Goal: Ask a question: Seek information or help from site administrators or community

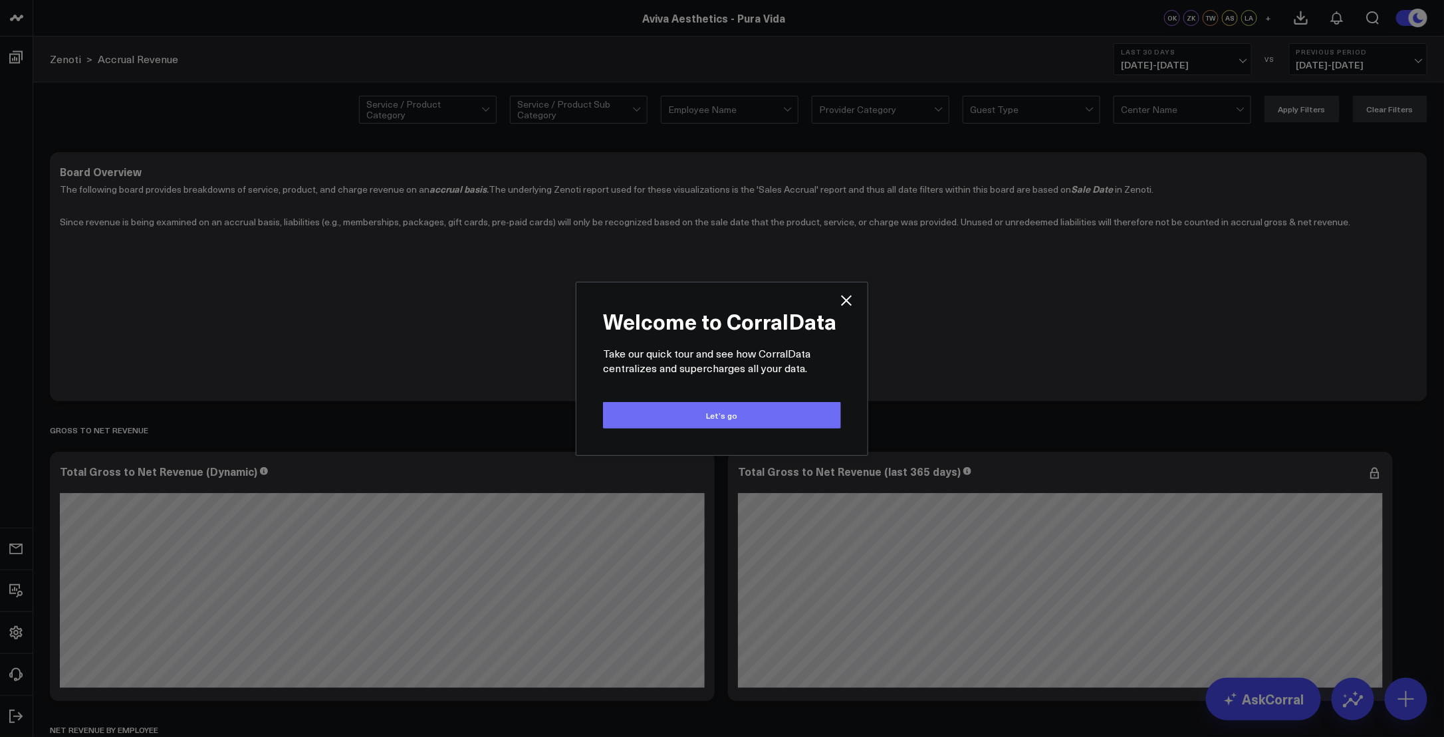
click at [731, 421] on button "Let’s go" at bounding box center [722, 415] width 238 height 27
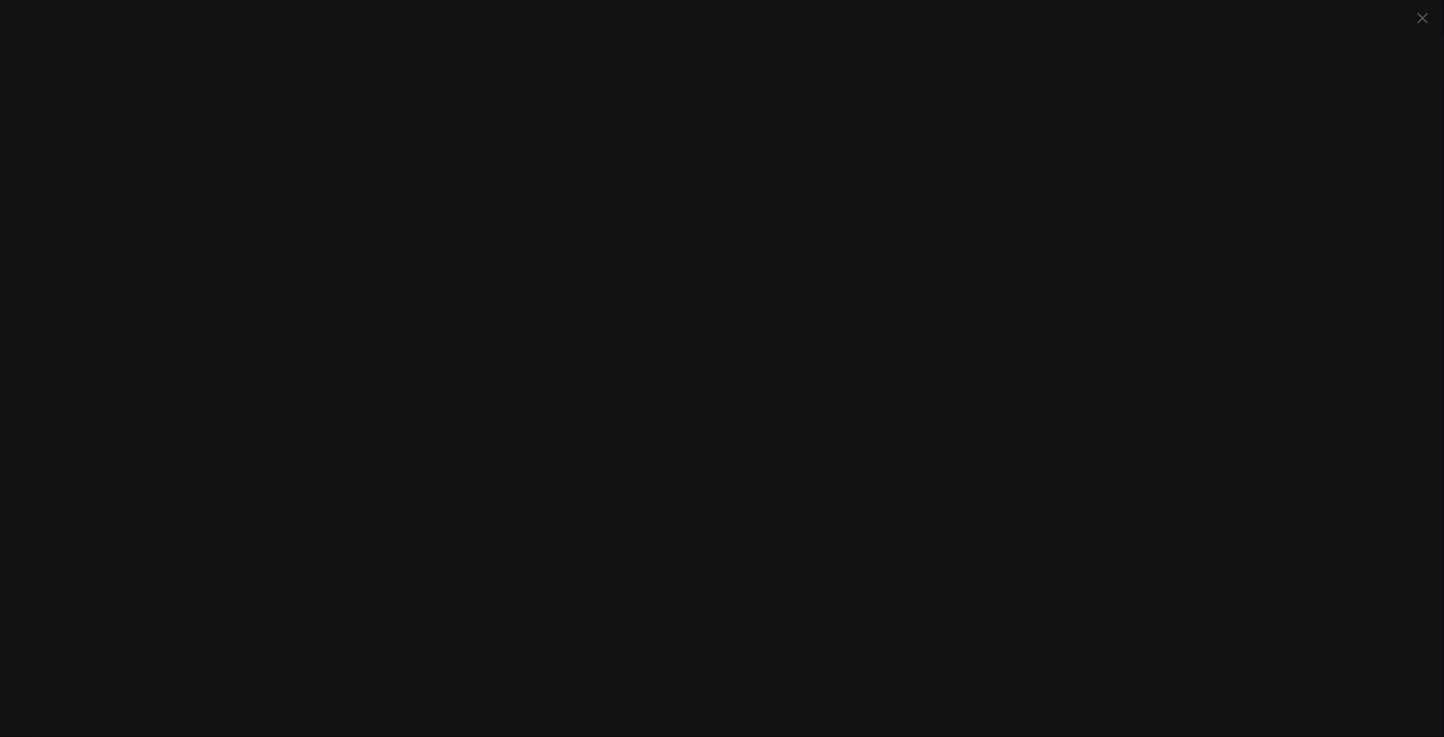
click at [1417, 19] on icon "Close" at bounding box center [1422, 18] width 16 height 16
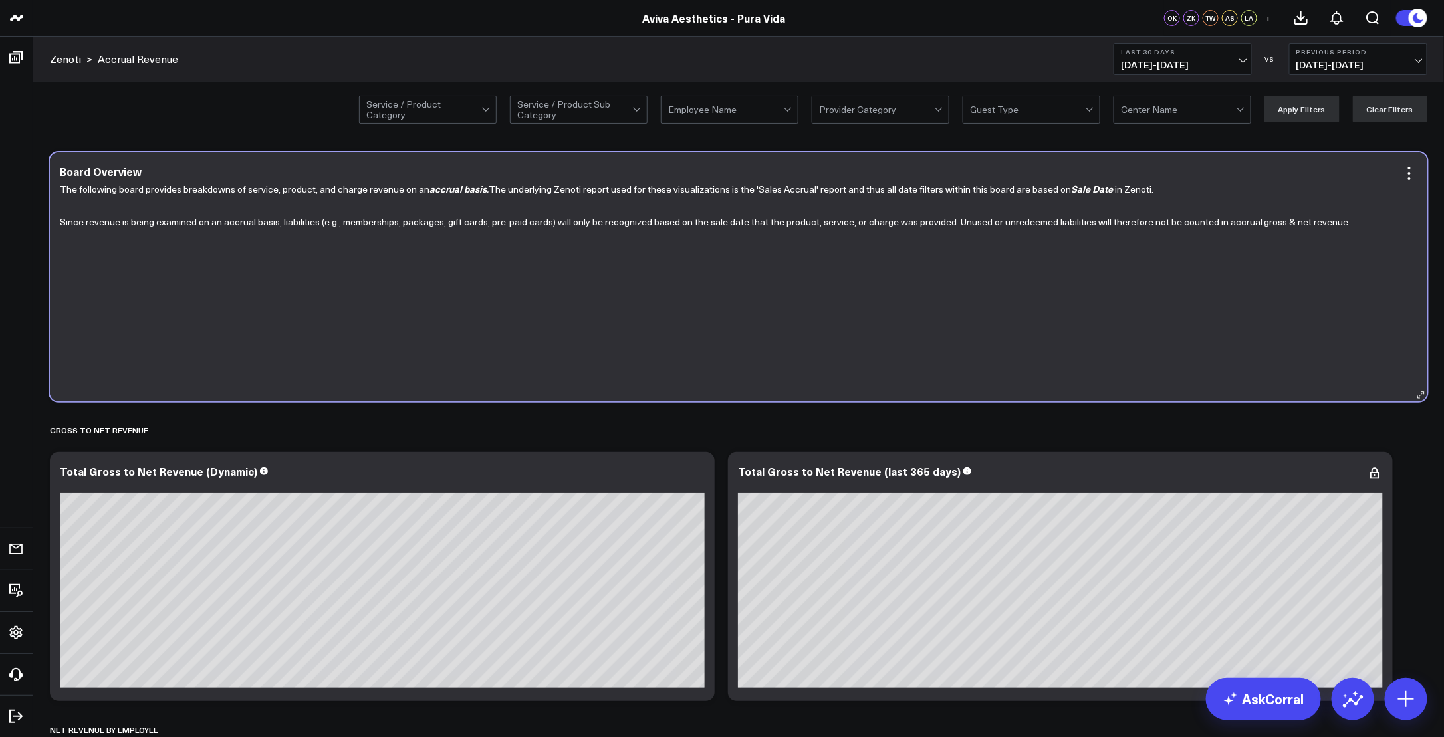
click at [371, 164] on div "Board Overview The following board provides breakdowns of service, product, and…" at bounding box center [738, 276] width 1377 height 249
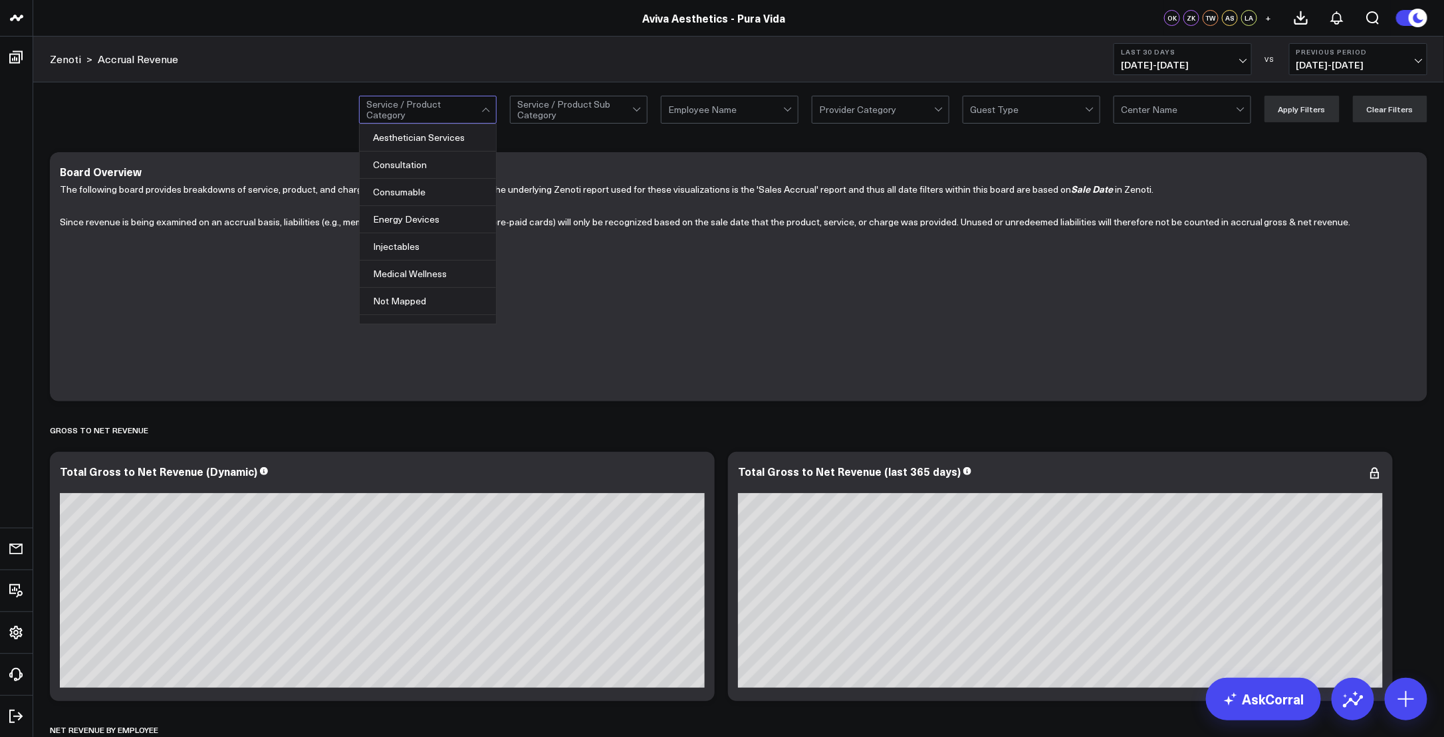
click at [424, 114] on div at bounding box center [423, 109] width 115 height 27
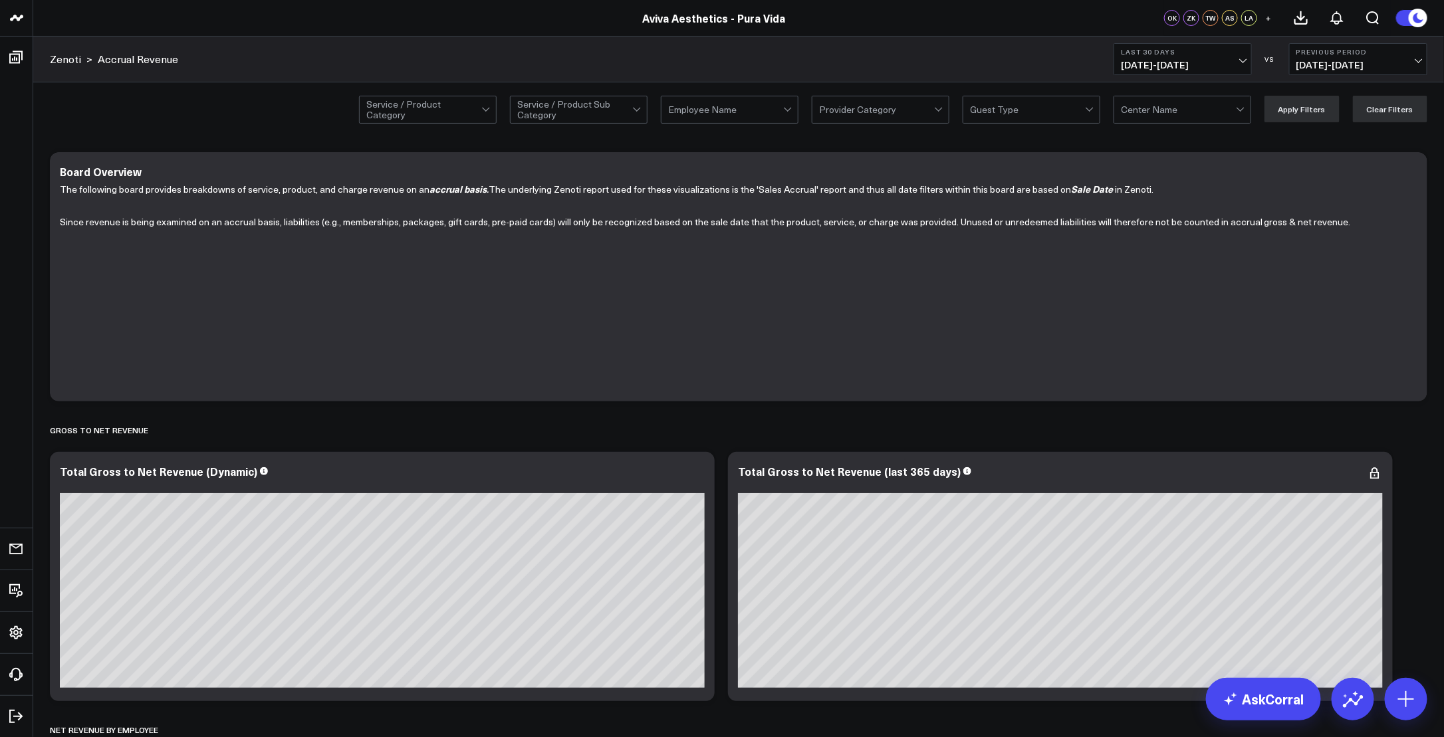
click at [424, 114] on div at bounding box center [423, 109] width 115 height 27
click at [737, 113] on div at bounding box center [725, 109] width 115 height 27
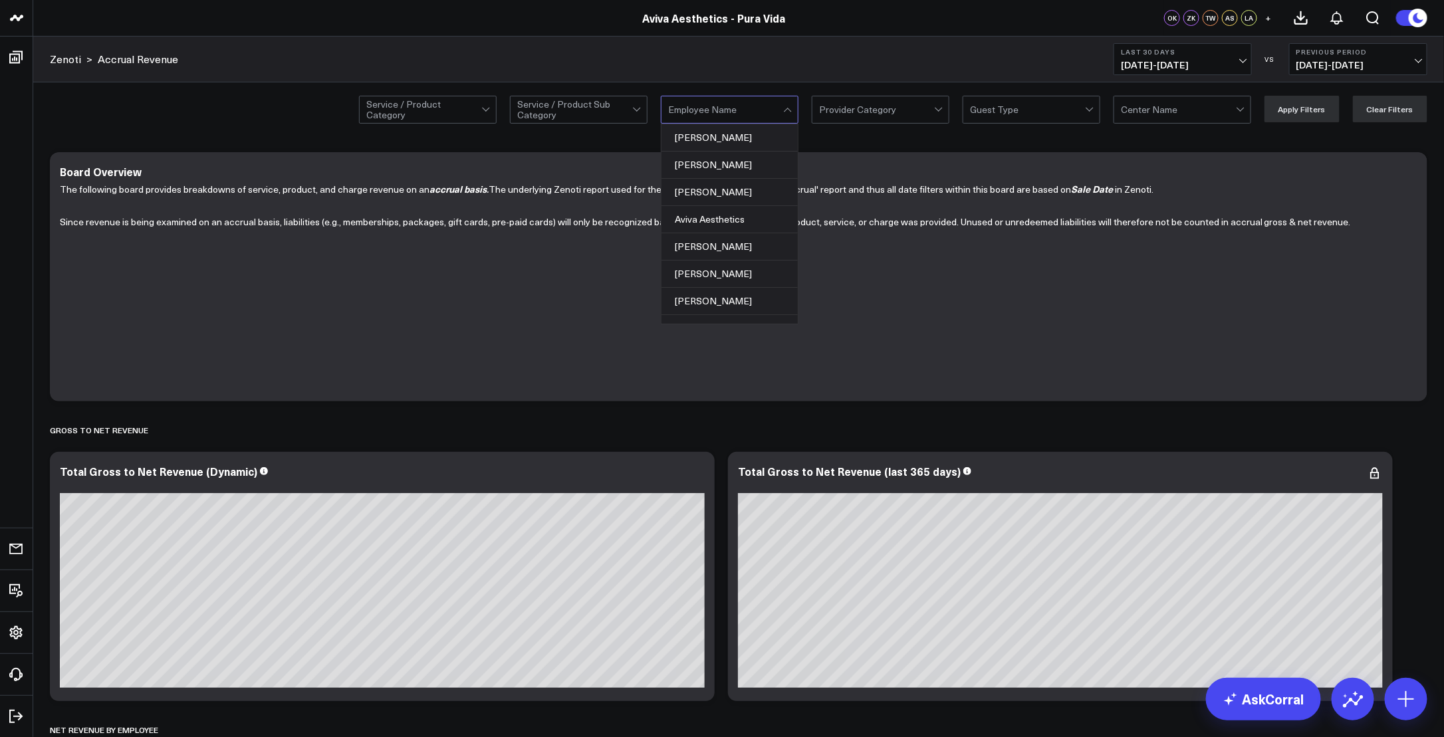
click at [737, 113] on div at bounding box center [725, 109] width 115 height 27
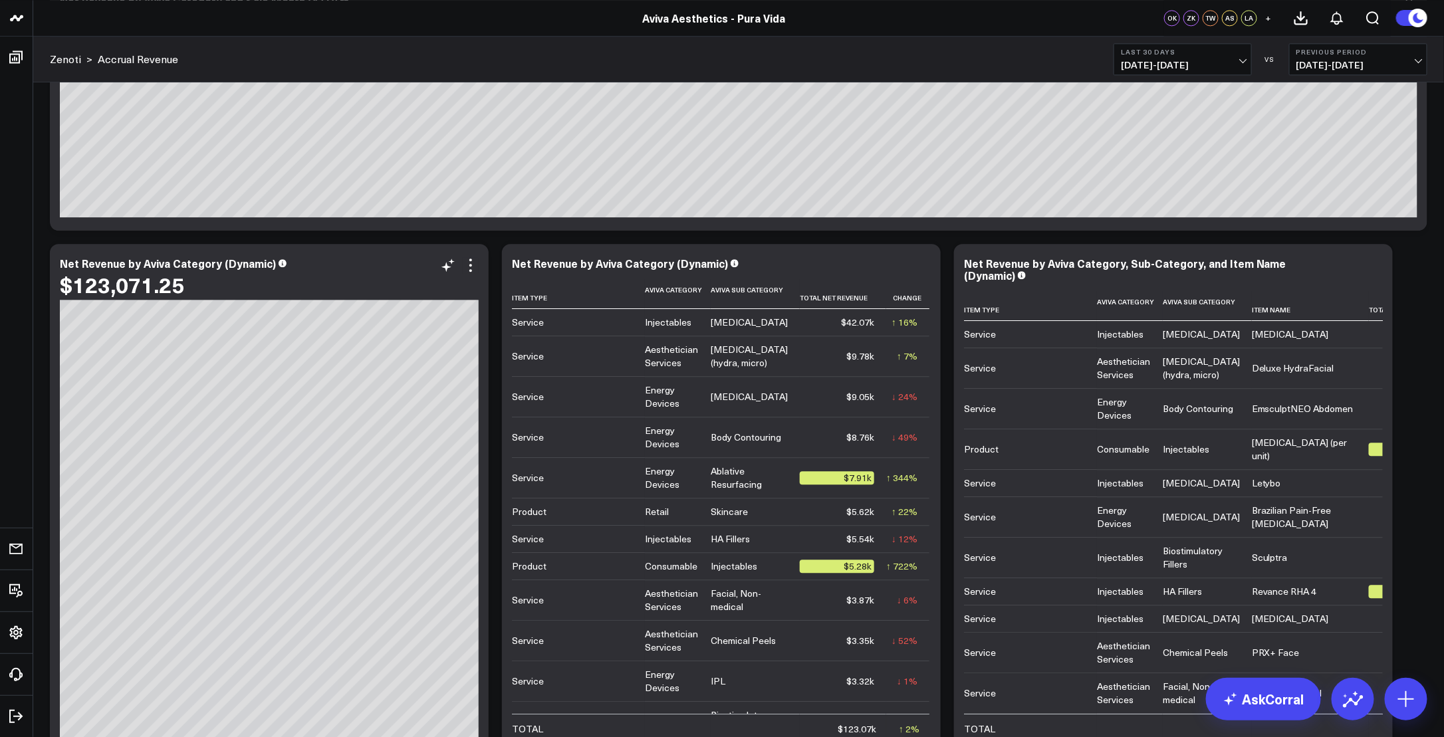
scroll to position [2193, 0]
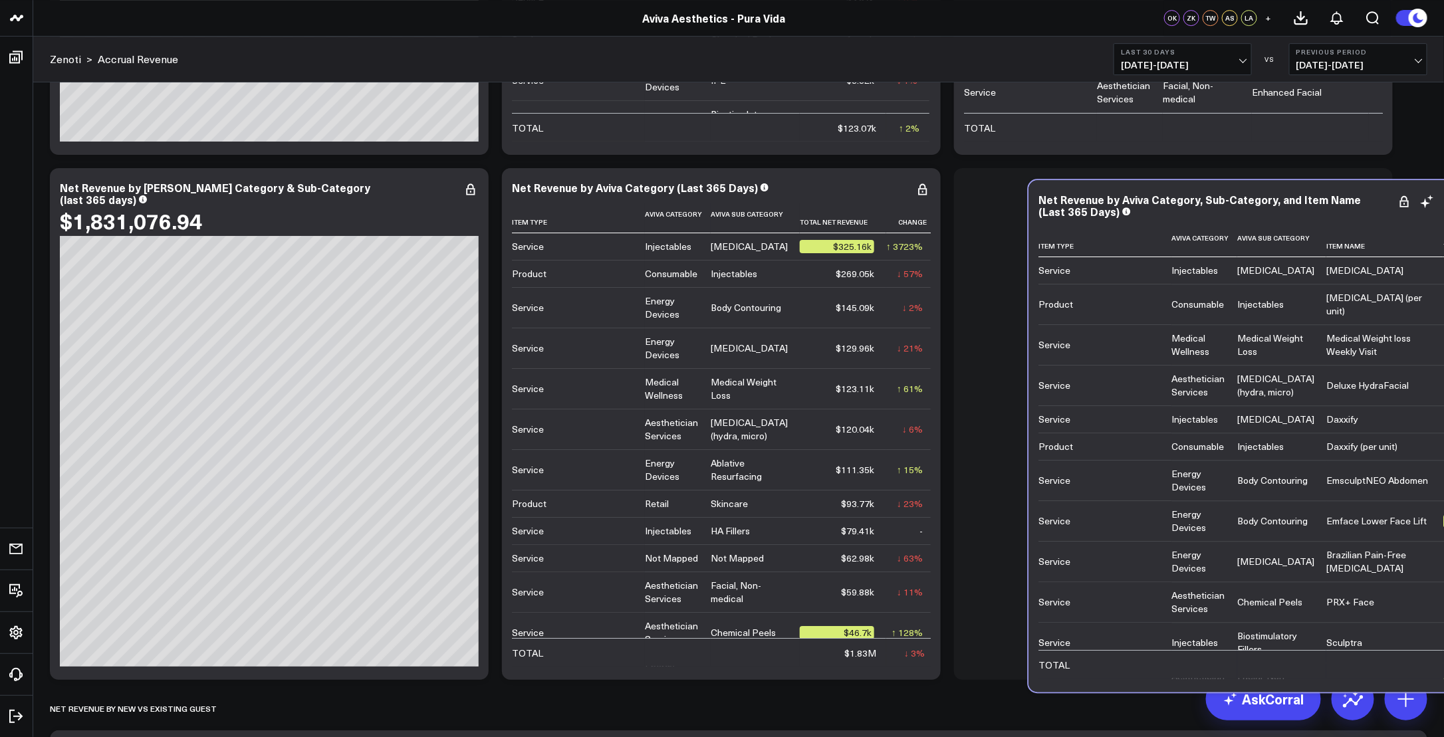
drag, startPoint x: 1123, startPoint y: 671, endPoint x: 1182, endPoint y: 675, distance: 60.0
click at [1182, 675] on div "Net Revenue by [PERSON_NAME] Category, Sub-Category, and Item Name (Last 365 Da…" at bounding box center [1248, 436] width 439 height 512
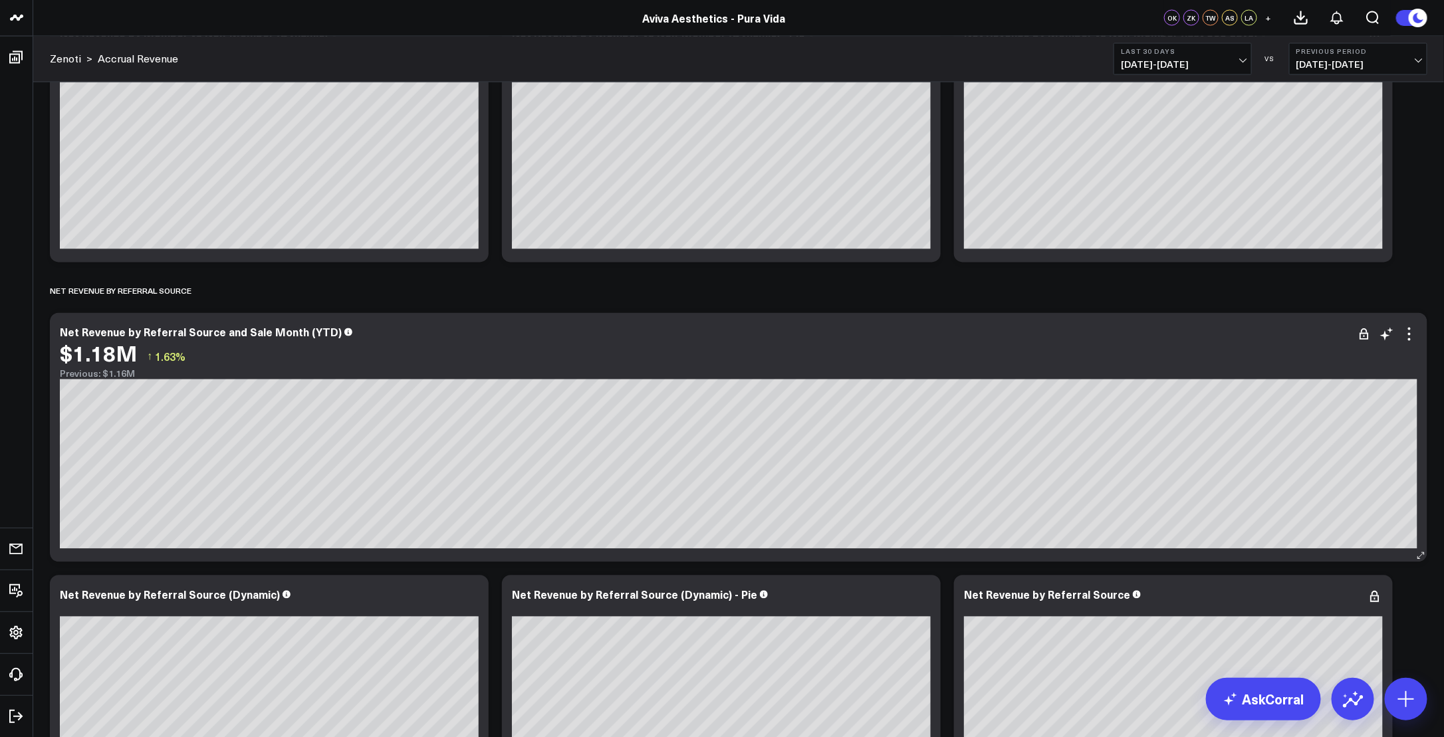
scroll to position [3912, 0]
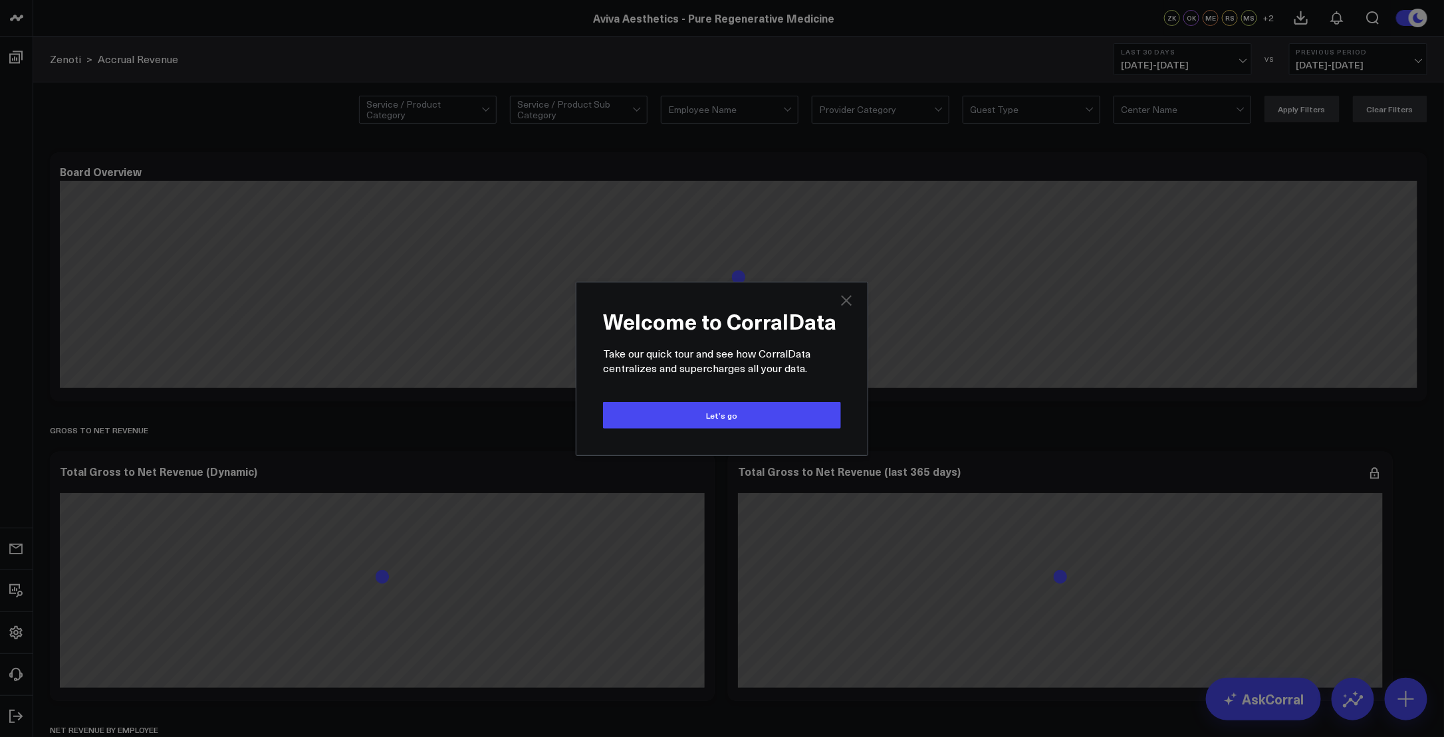
click at [847, 302] on icon "Close" at bounding box center [846, 300] width 11 height 11
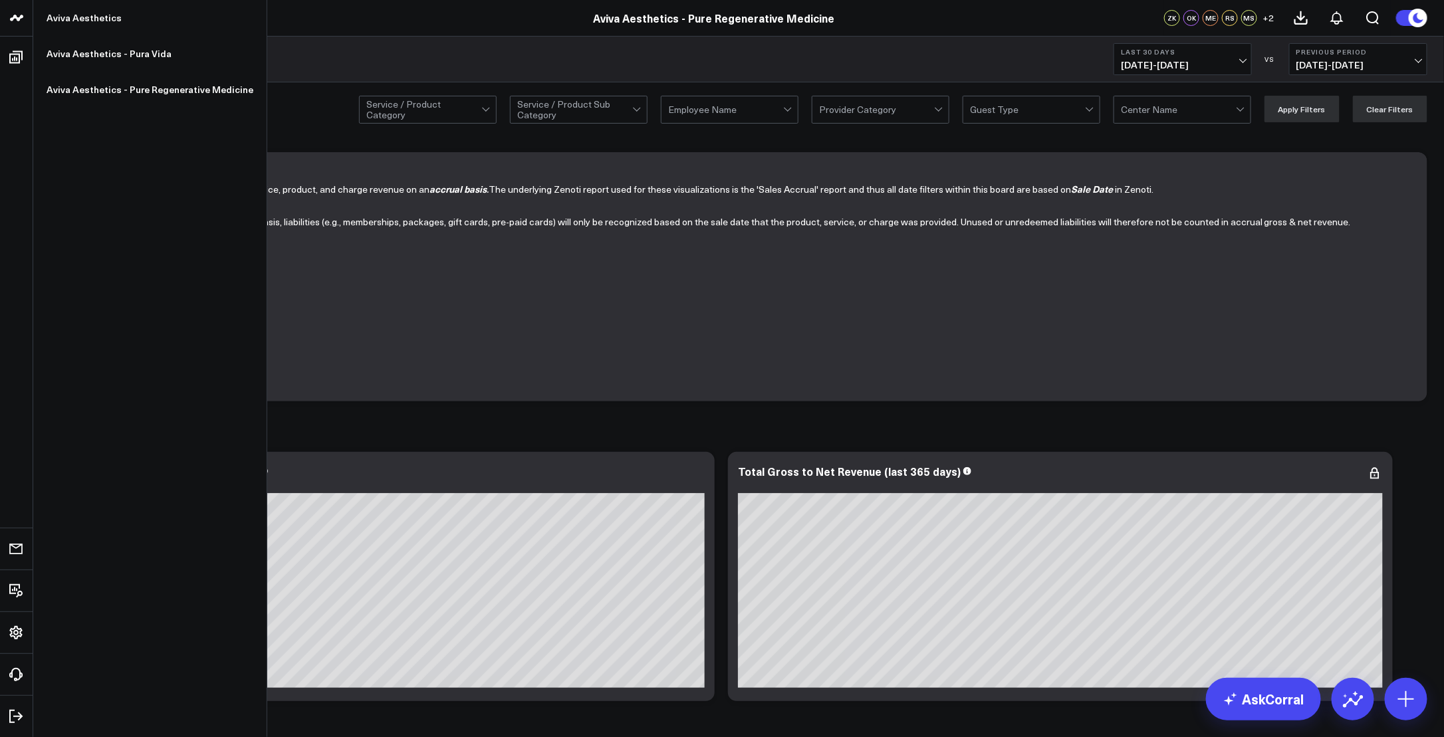
click at [23, 23] on icon at bounding box center [17, 18] width 16 height 16
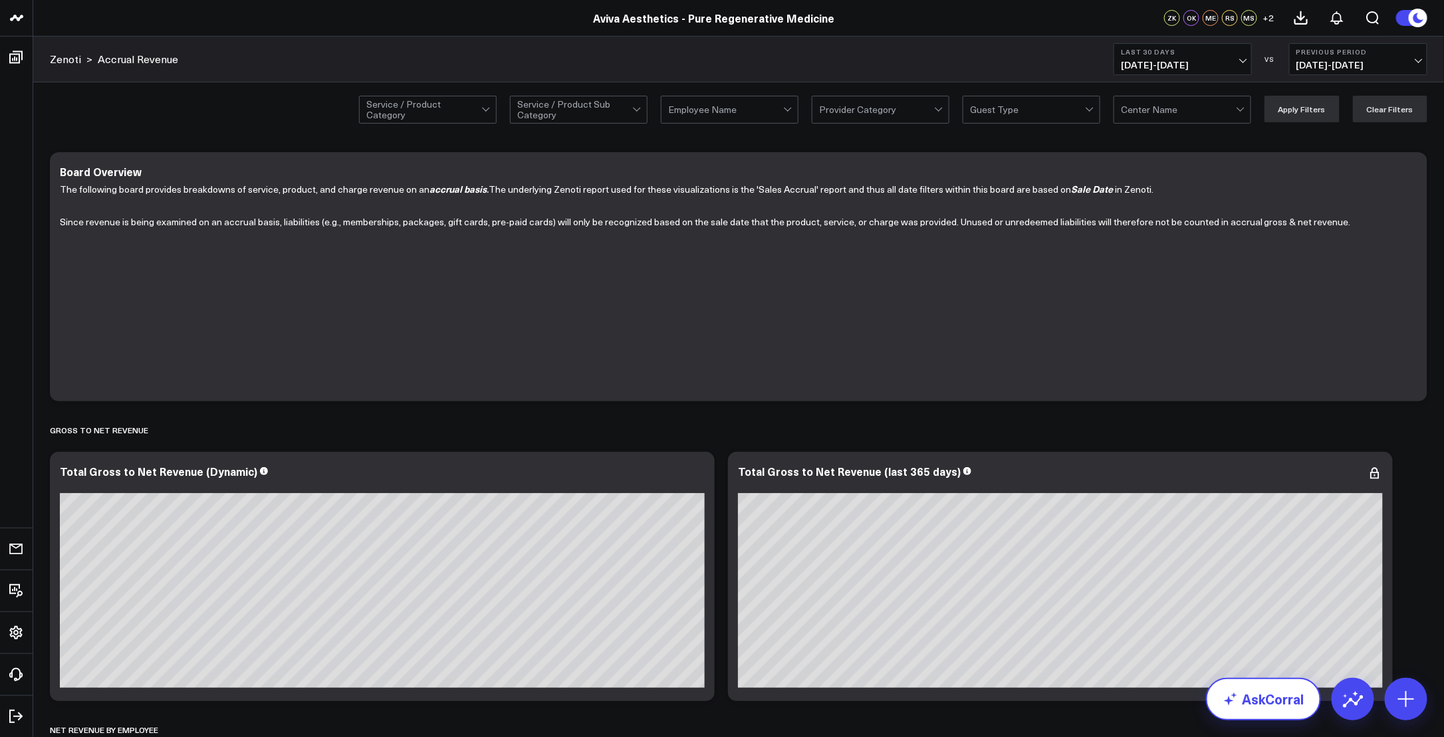
click at [1249, 711] on link "AskCorral" at bounding box center [1263, 699] width 115 height 43
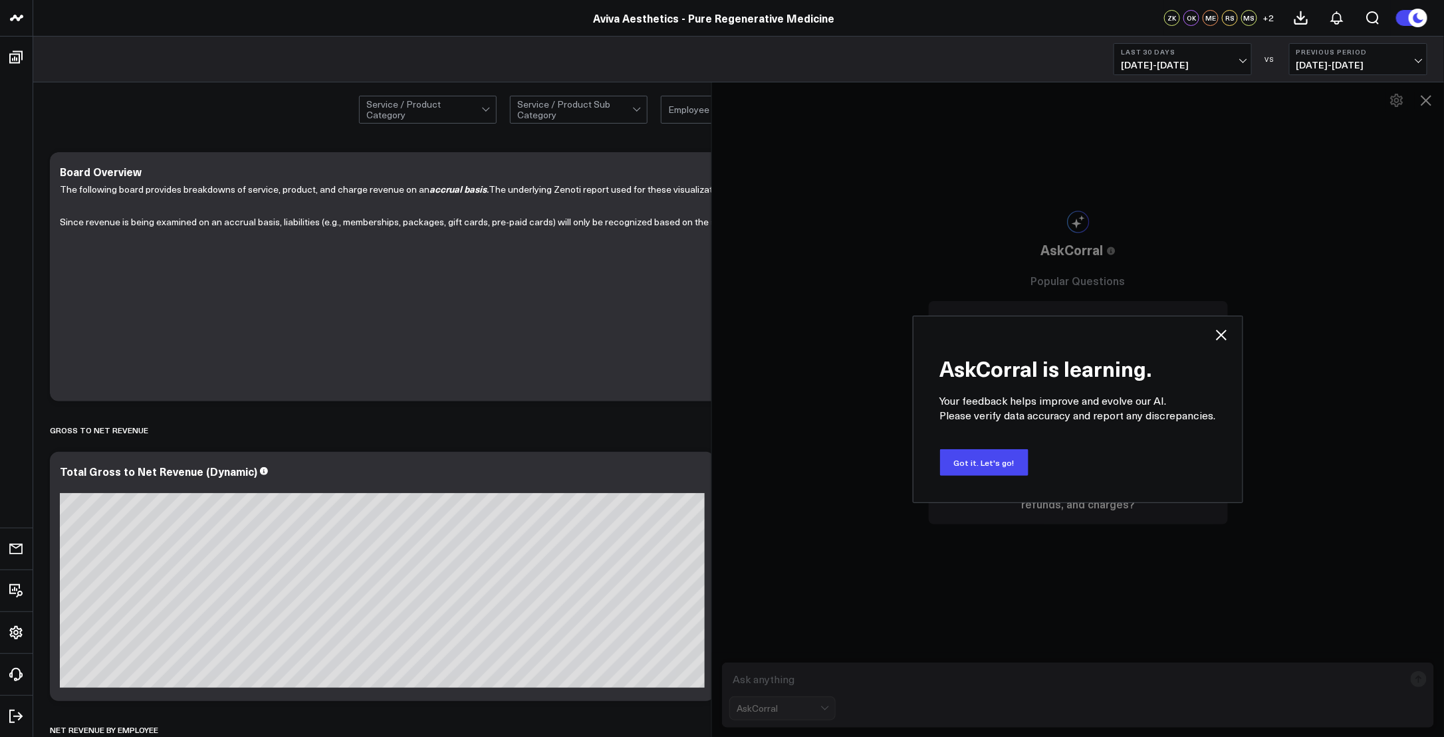
click at [1222, 335] on icon at bounding box center [1221, 335] width 16 height 16
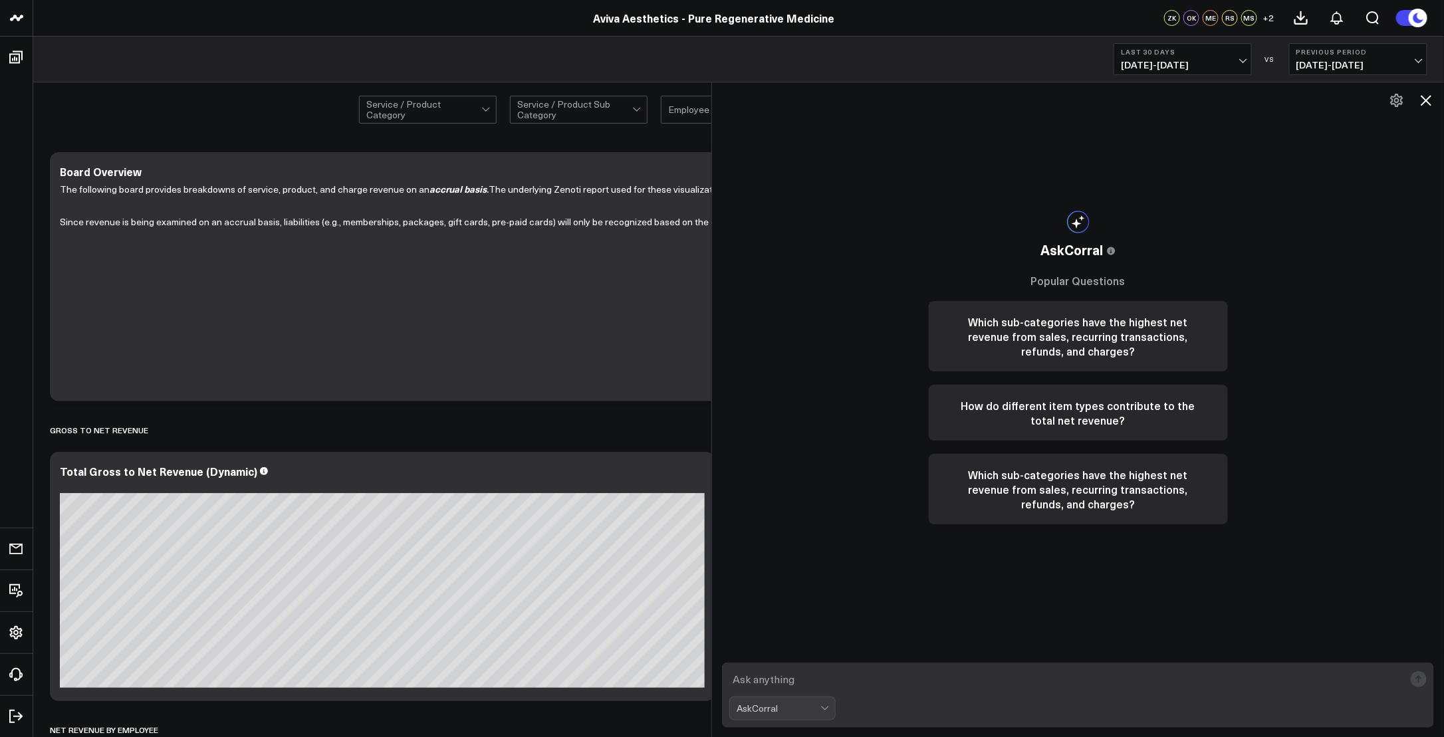
click at [802, 679] on textarea at bounding box center [1066, 679] width 675 height 24
type textarea "What do you project full calendar 2025 sales will be"
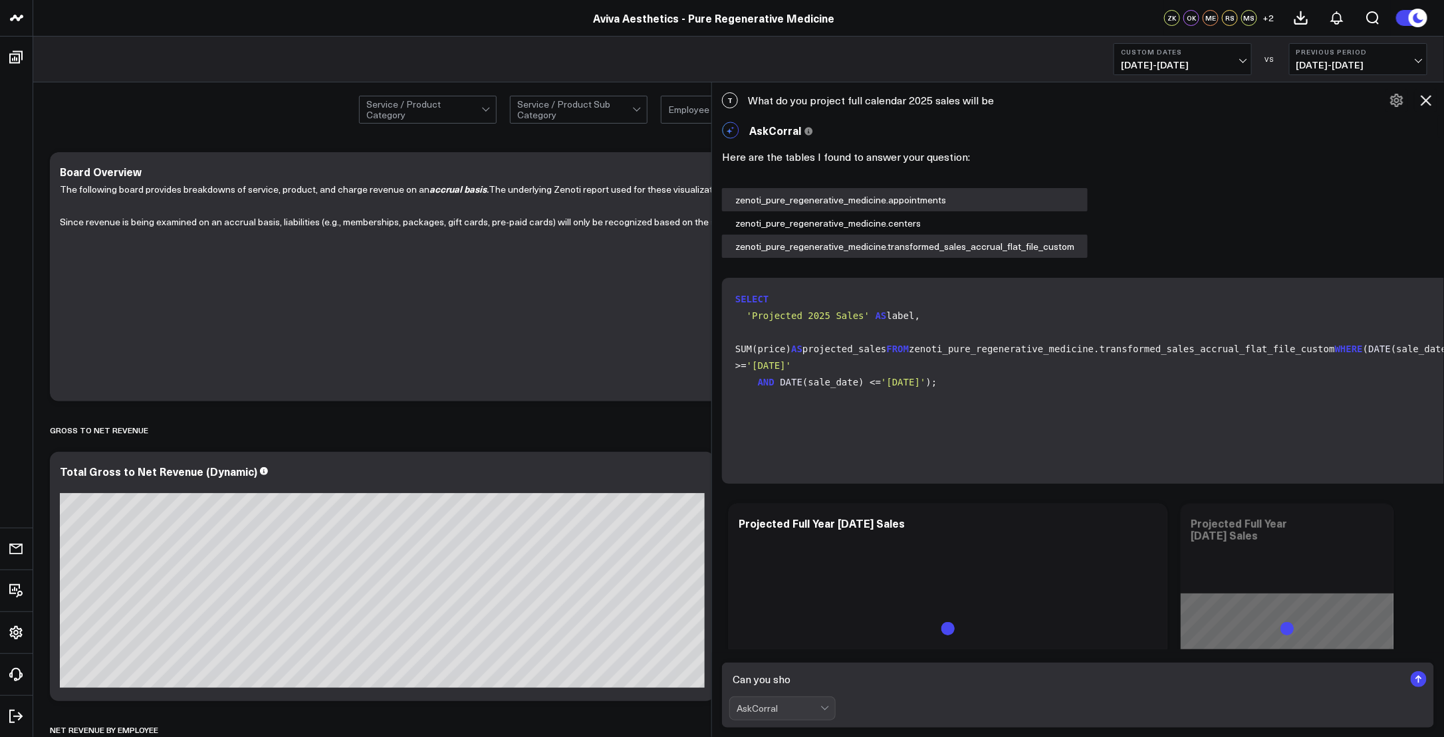
scroll to position [719, 0]
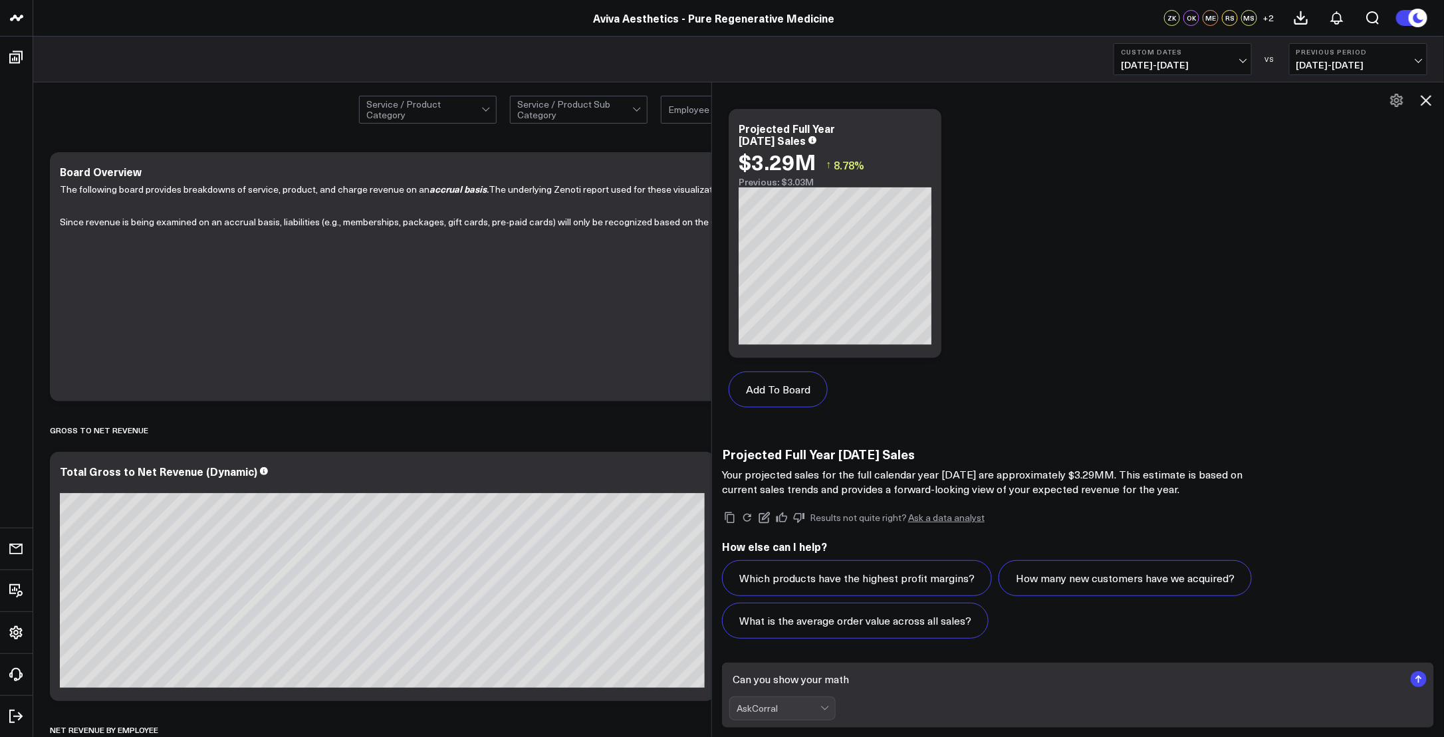
type textarea "Can you show your math"
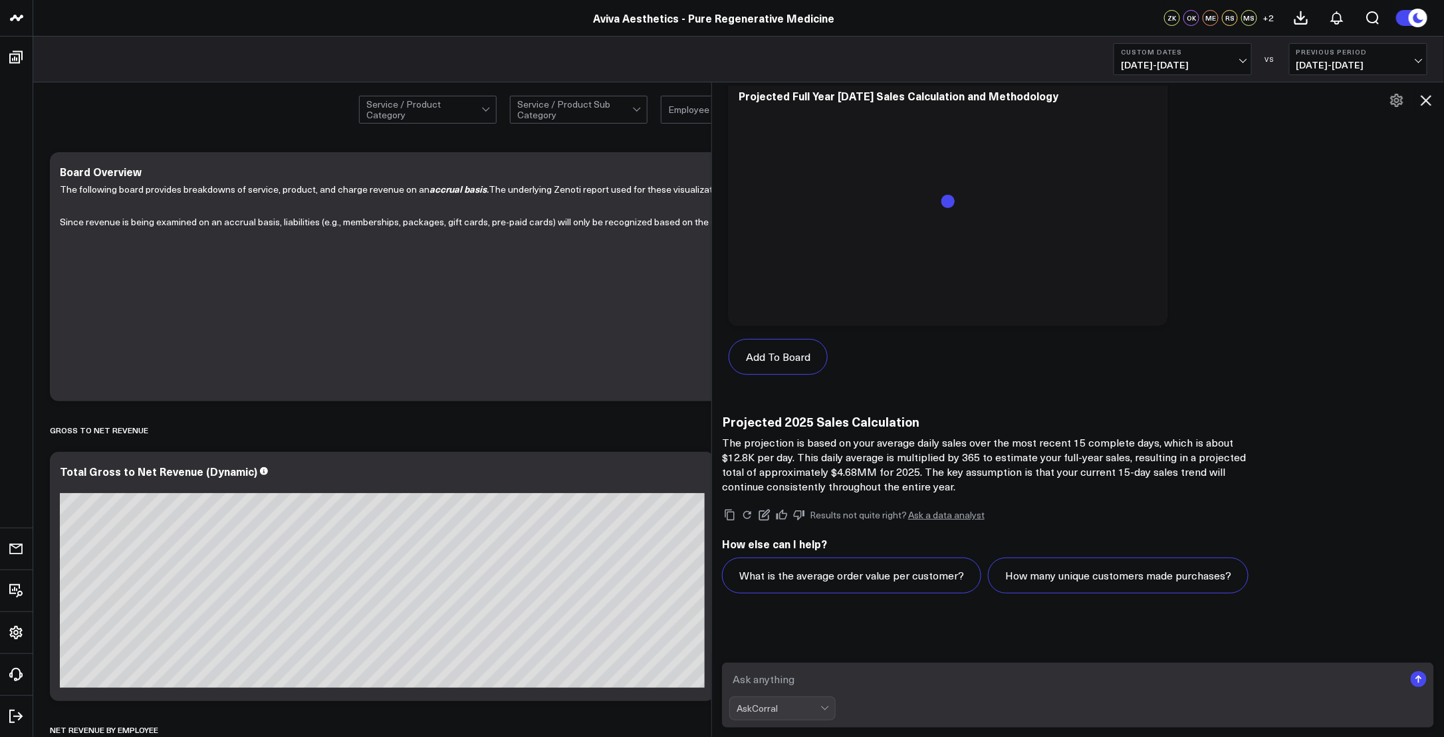
scroll to position [1575, 0]
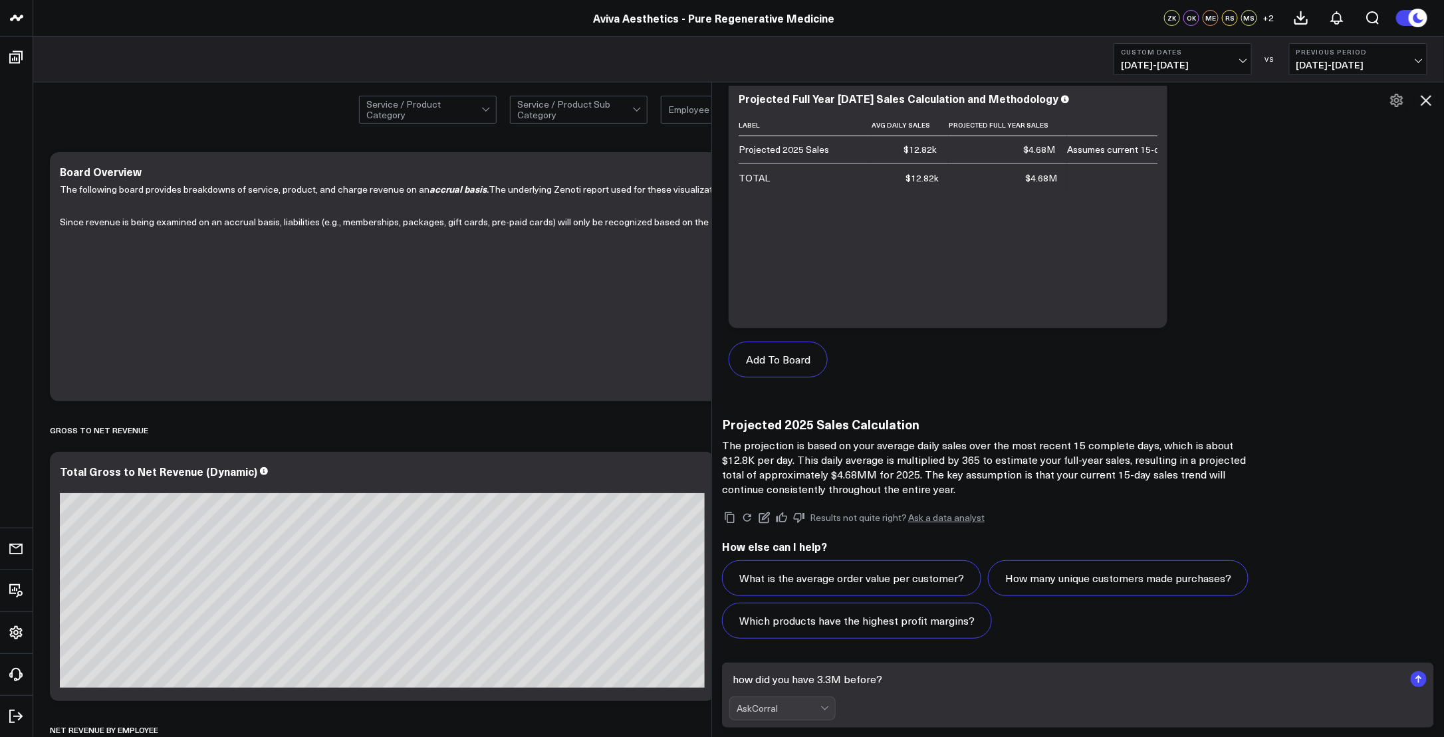
type textarea "how did you have 3.3M before?"
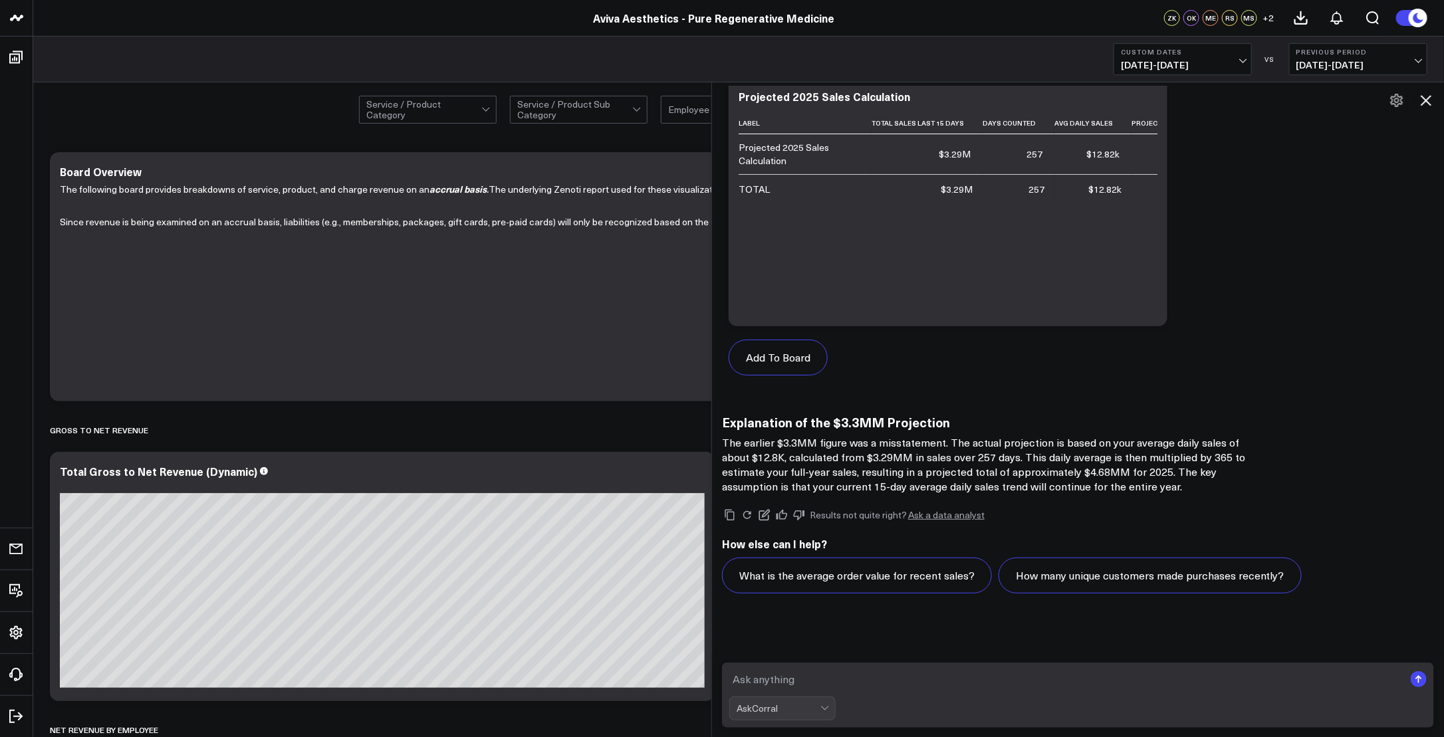
scroll to position [2429, 0]
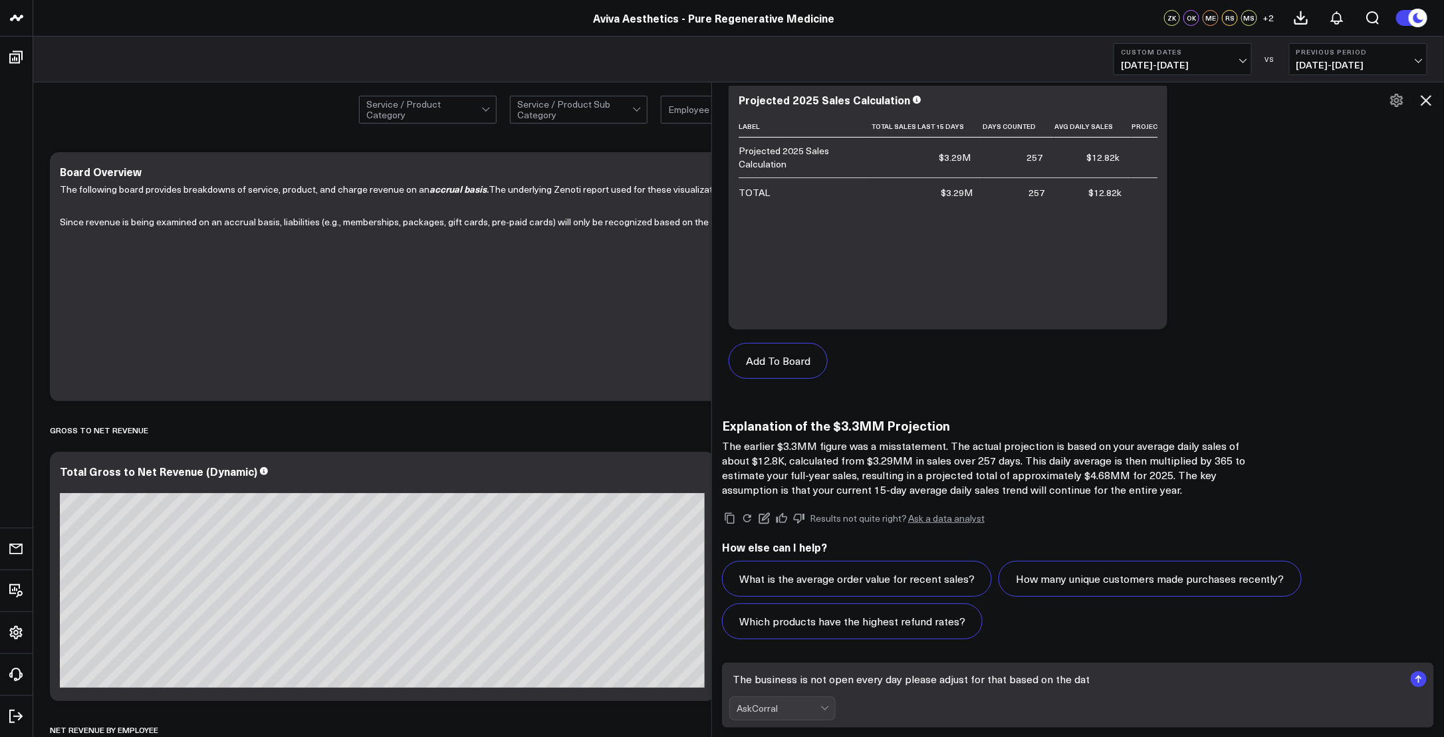
type textarea "The business is not open every day please adjust for that based on the data"
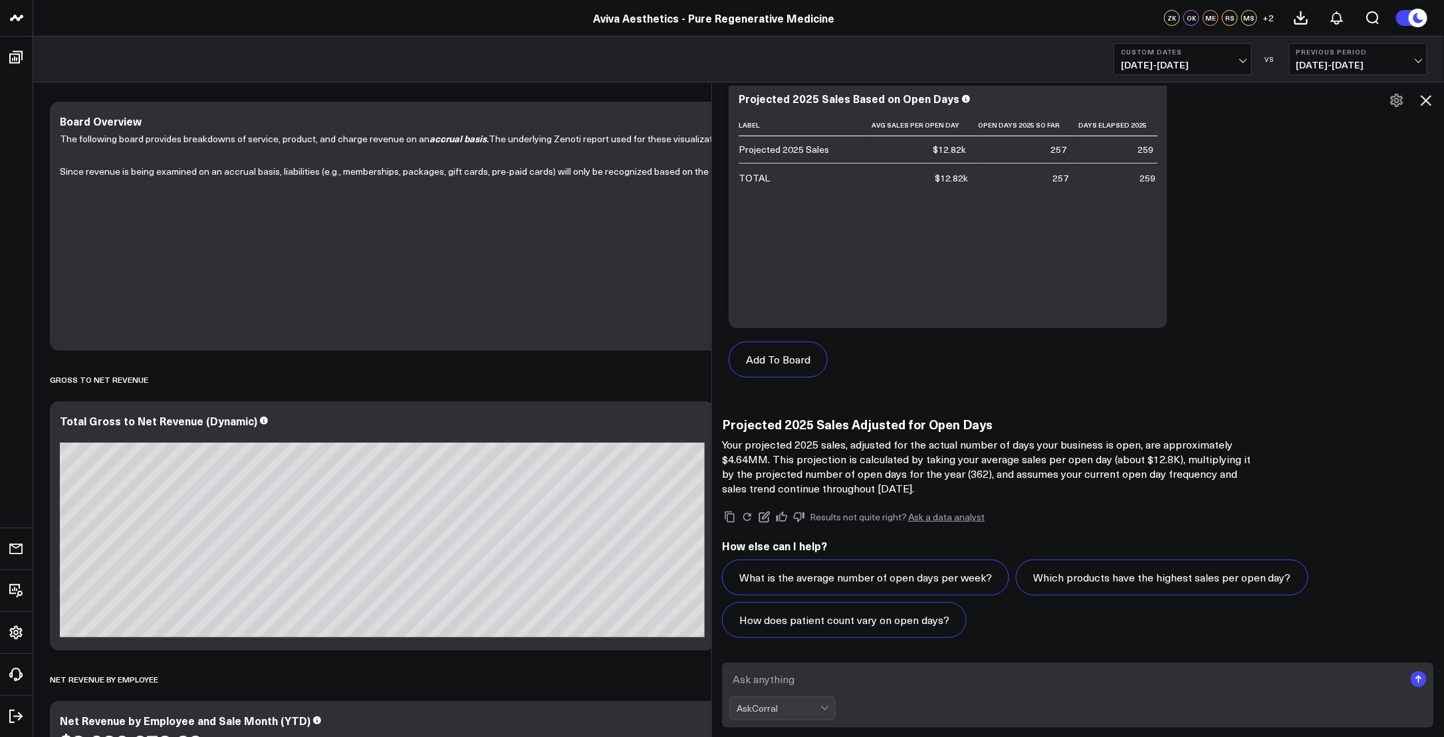
scroll to position [266, 0]
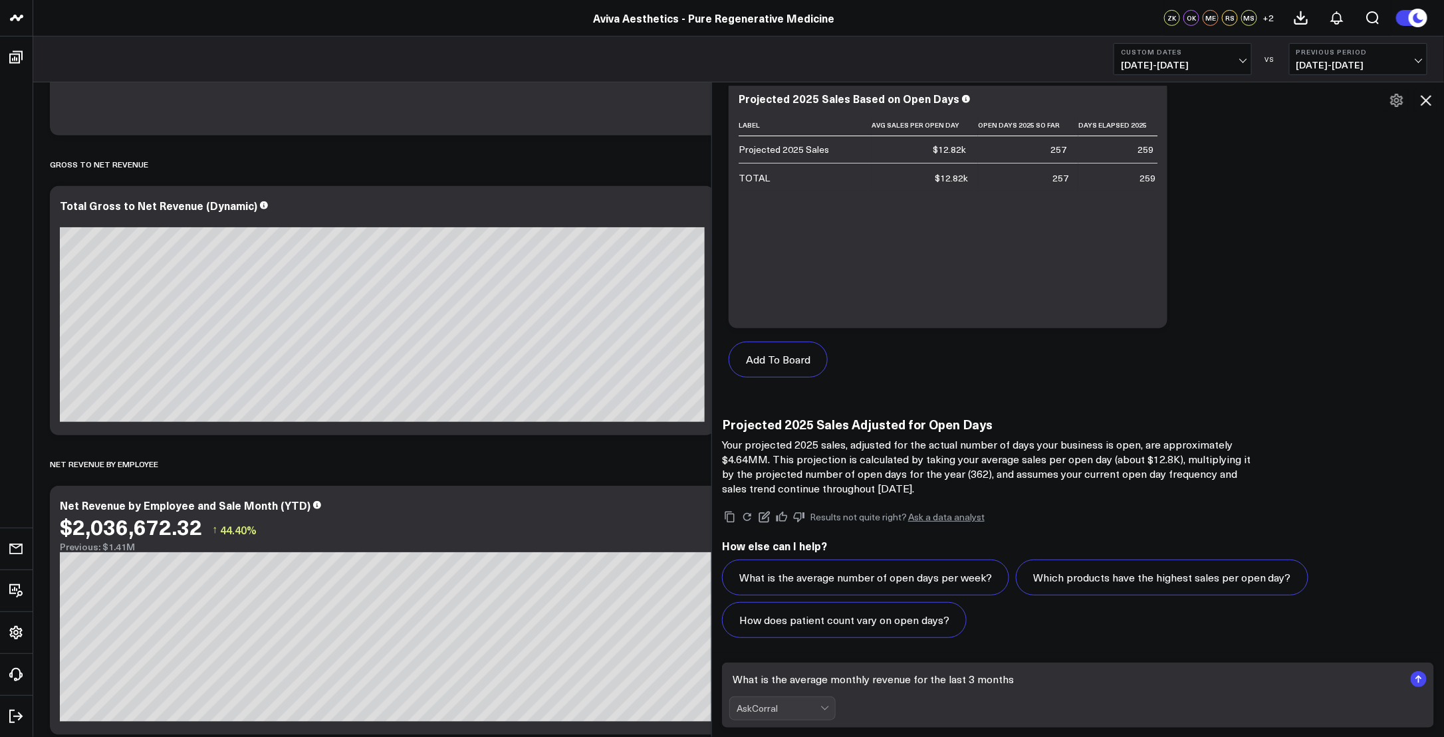
type textarea "What is the average monthly revenue for the last 3 months"
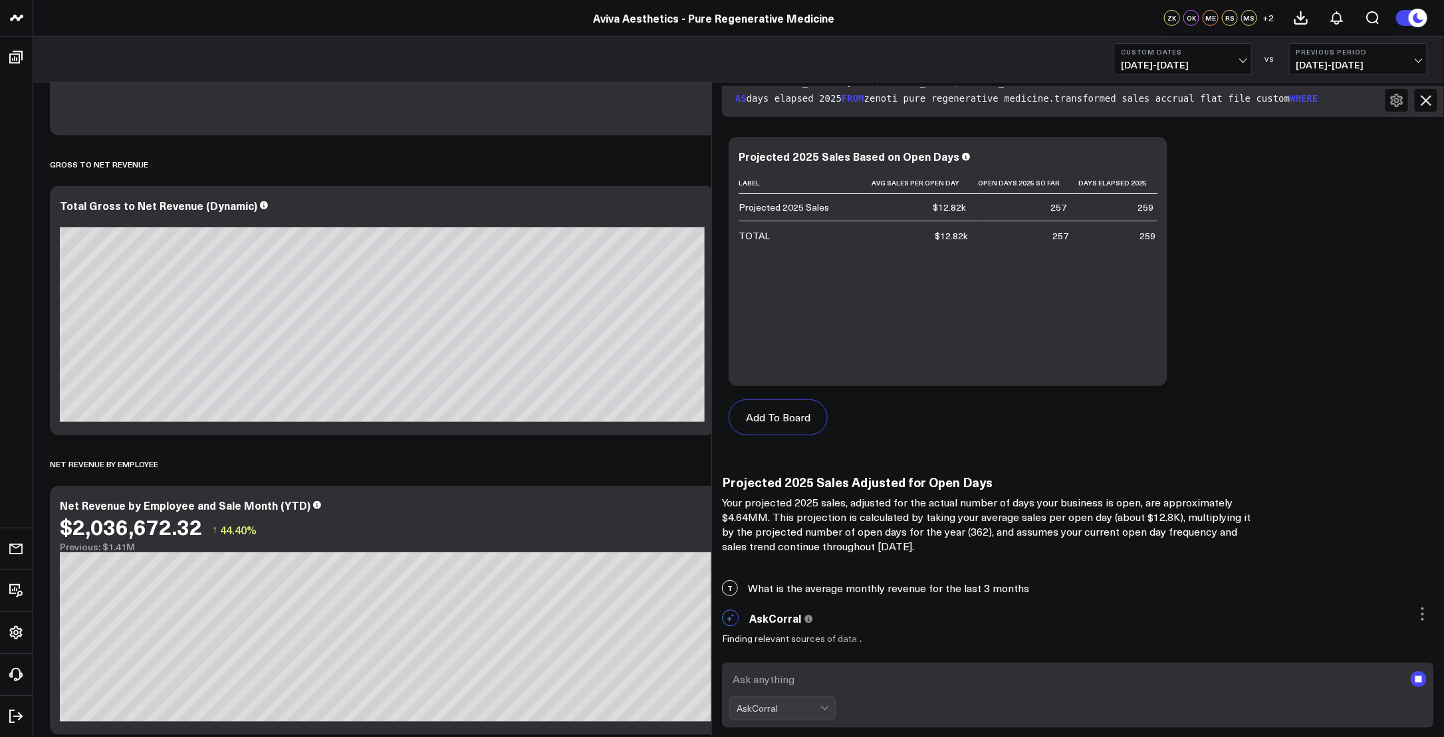
scroll to position [3226, 0]
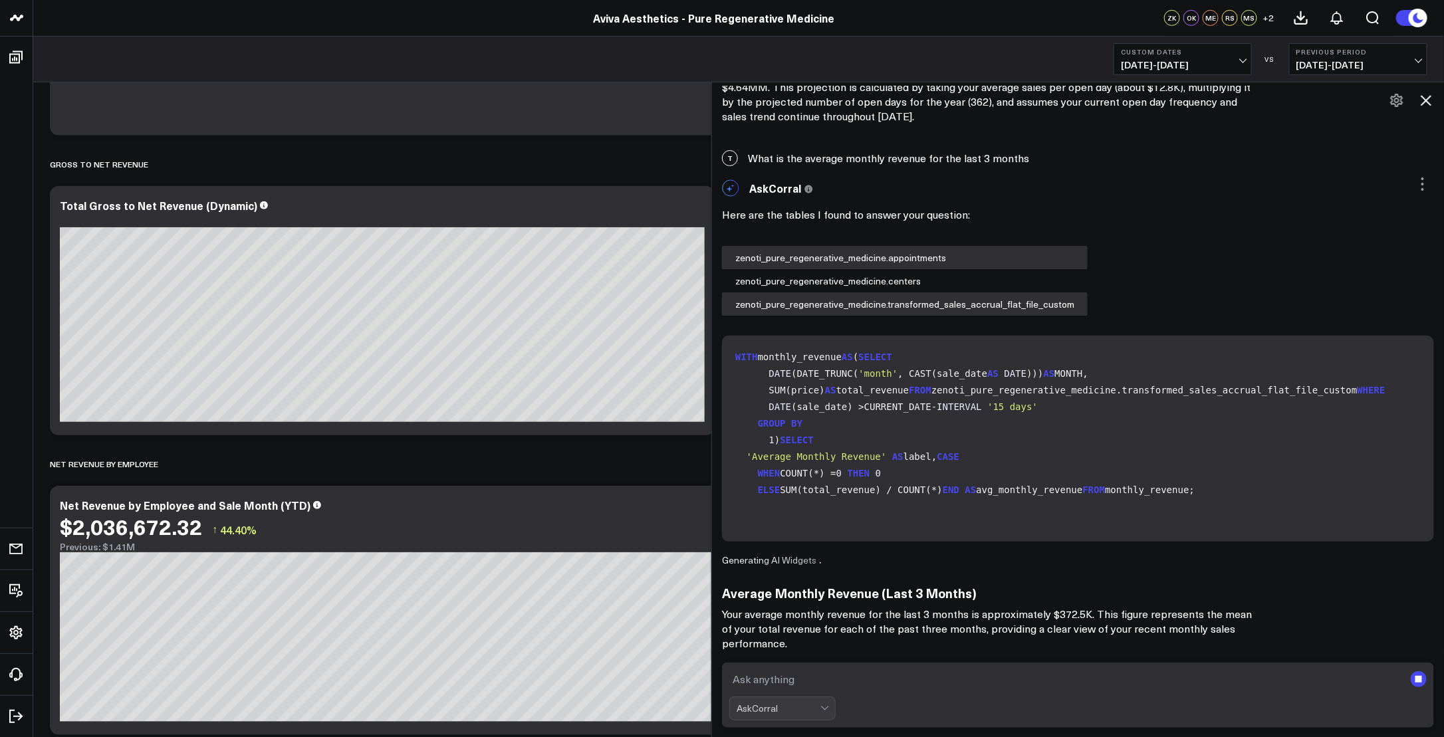
scroll to position [314, 0]
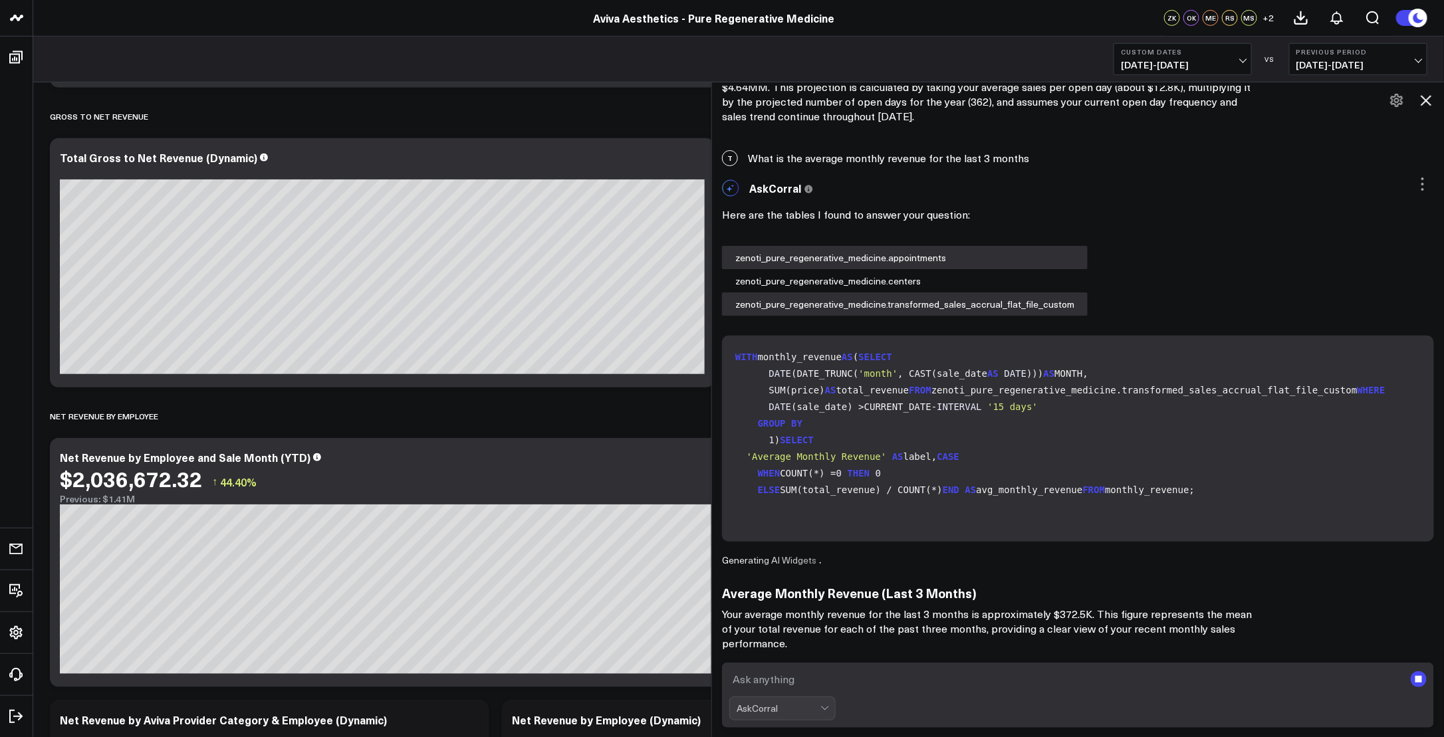
click at [877, 675] on textarea at bounding box center [1066, 679] width 675 height 24
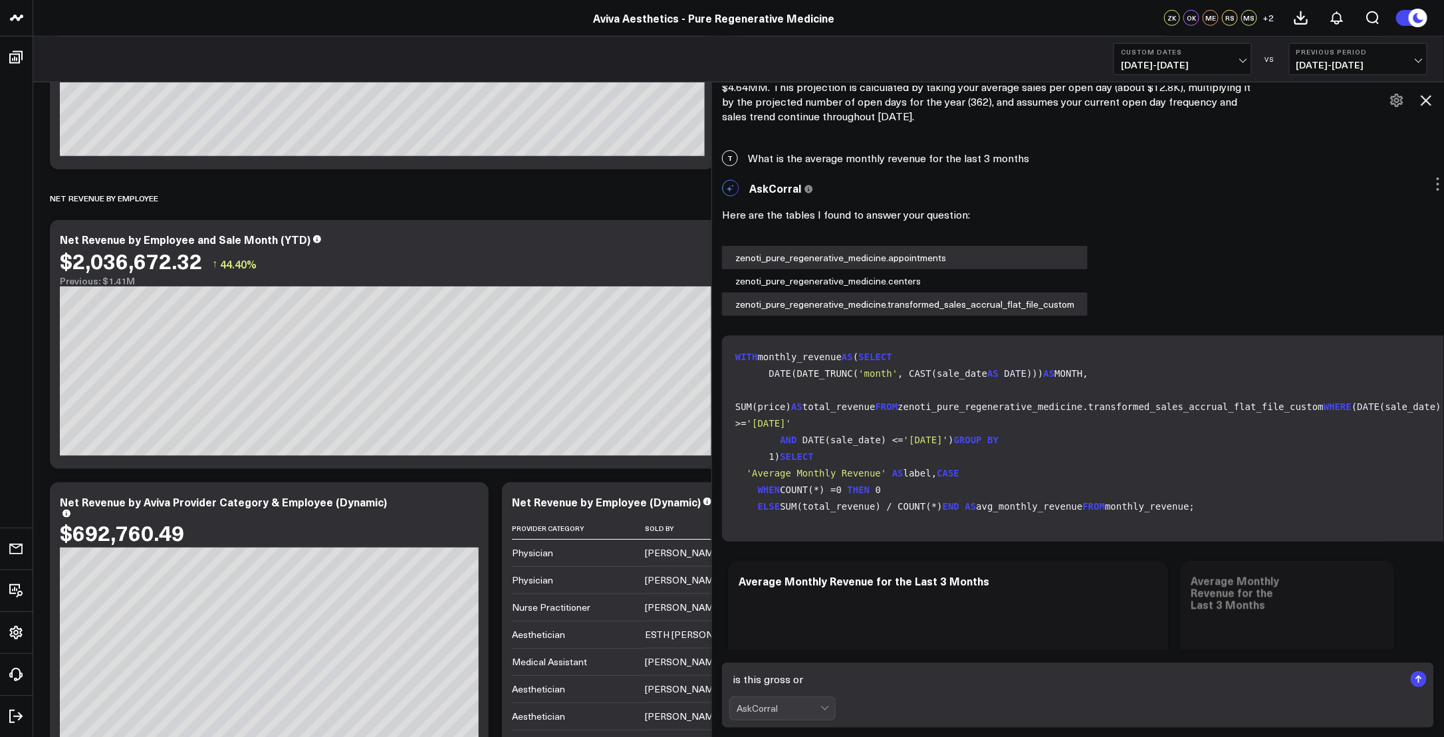
scroll to position [4449, 0]
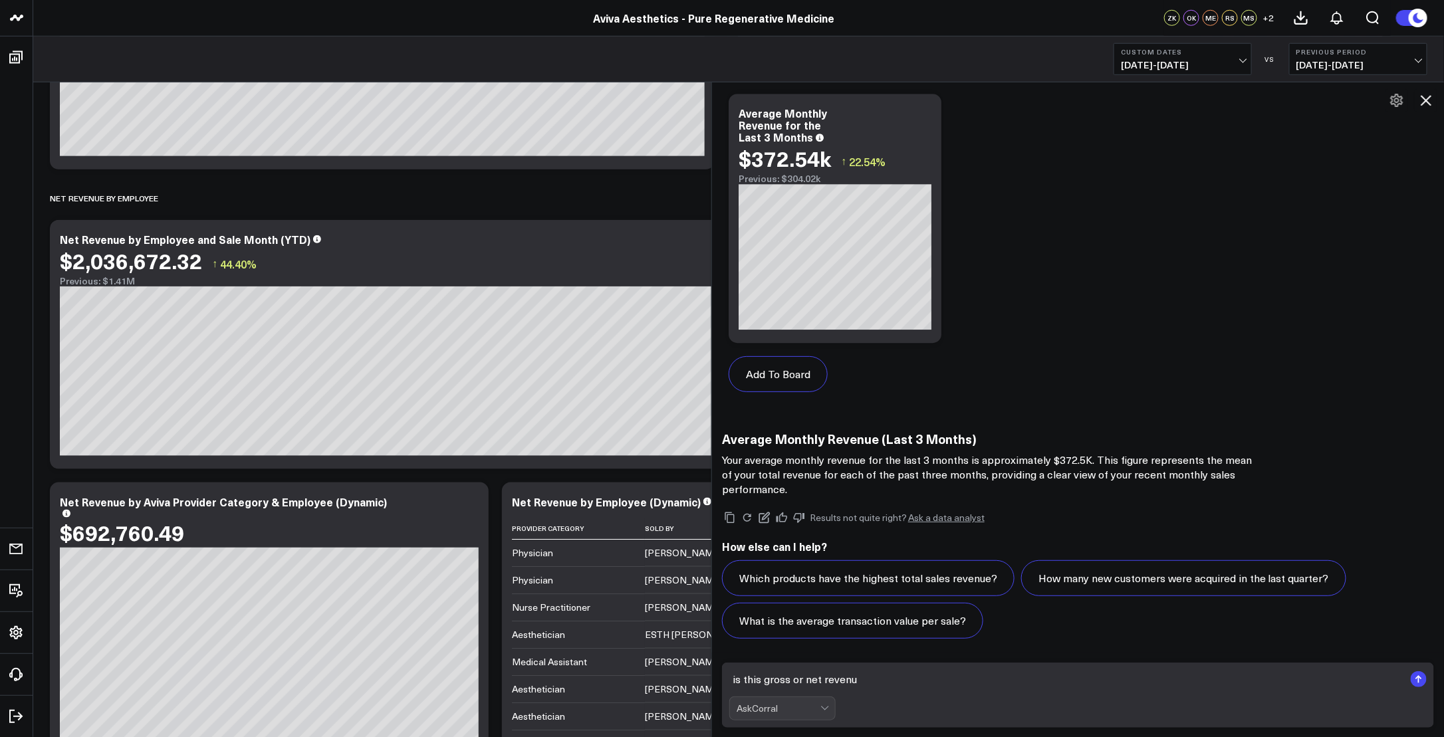
type textarea "is this gross or net revenue"
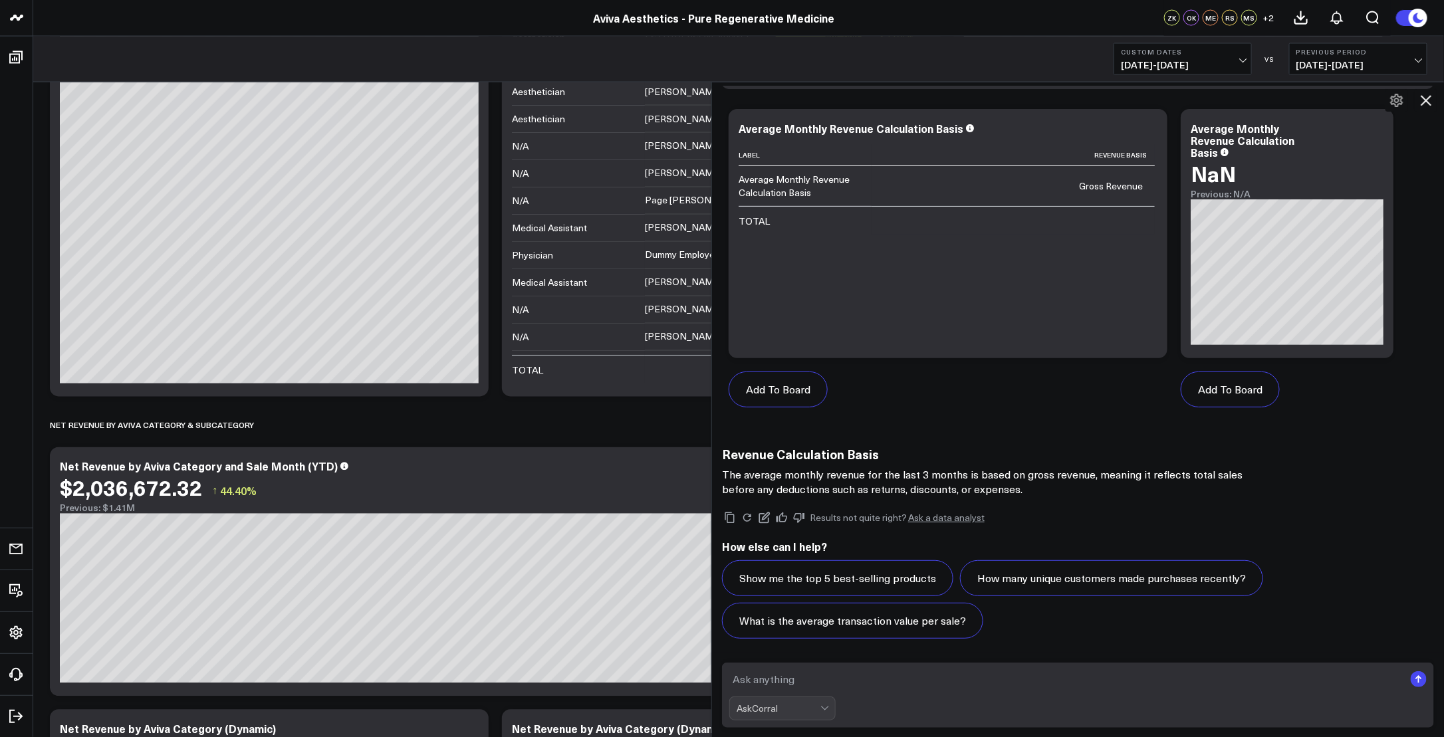
scroll to position [1130, 0]
click at [964, 673] on textarea at bounding box center [1066, 679] width 675 height 24
type textarea "what is net revenue for the last 3 months"
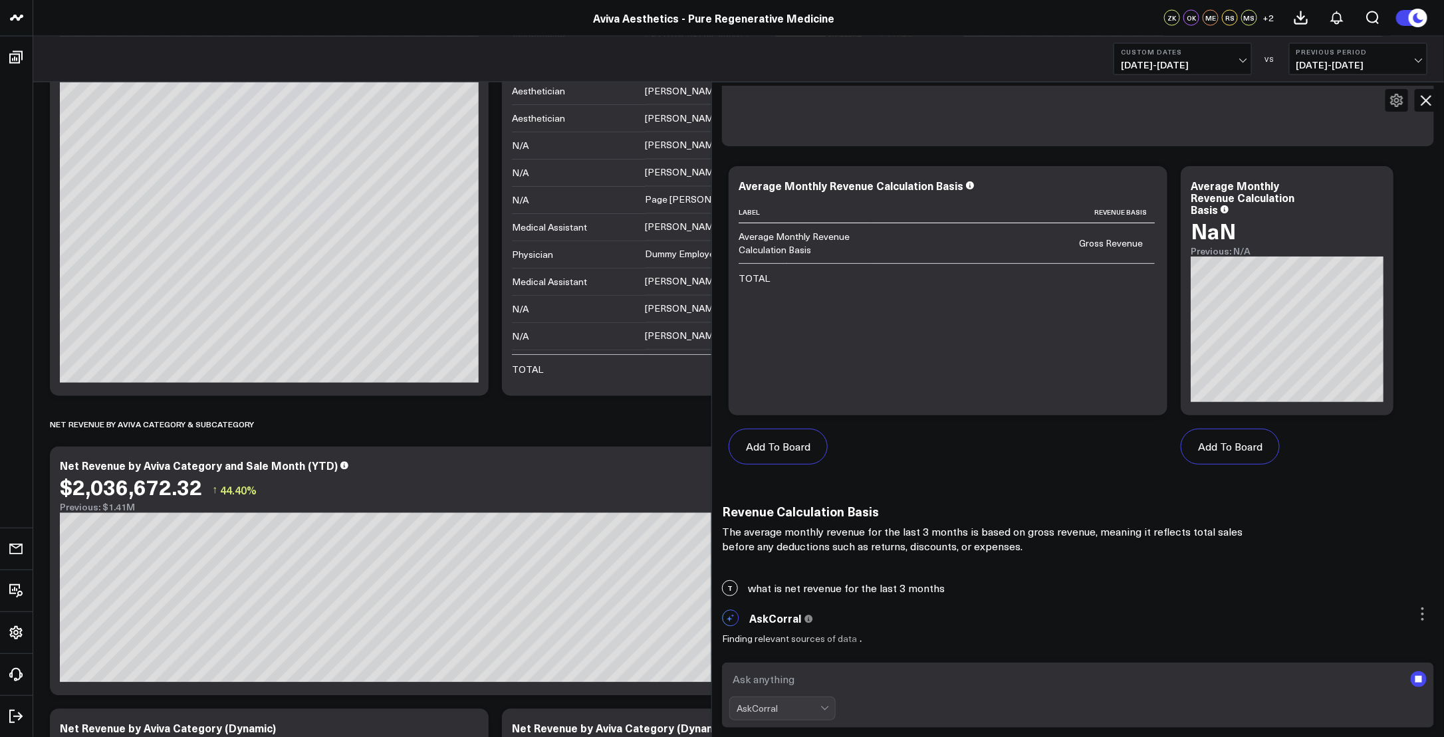
scroll to position [5217, 0]
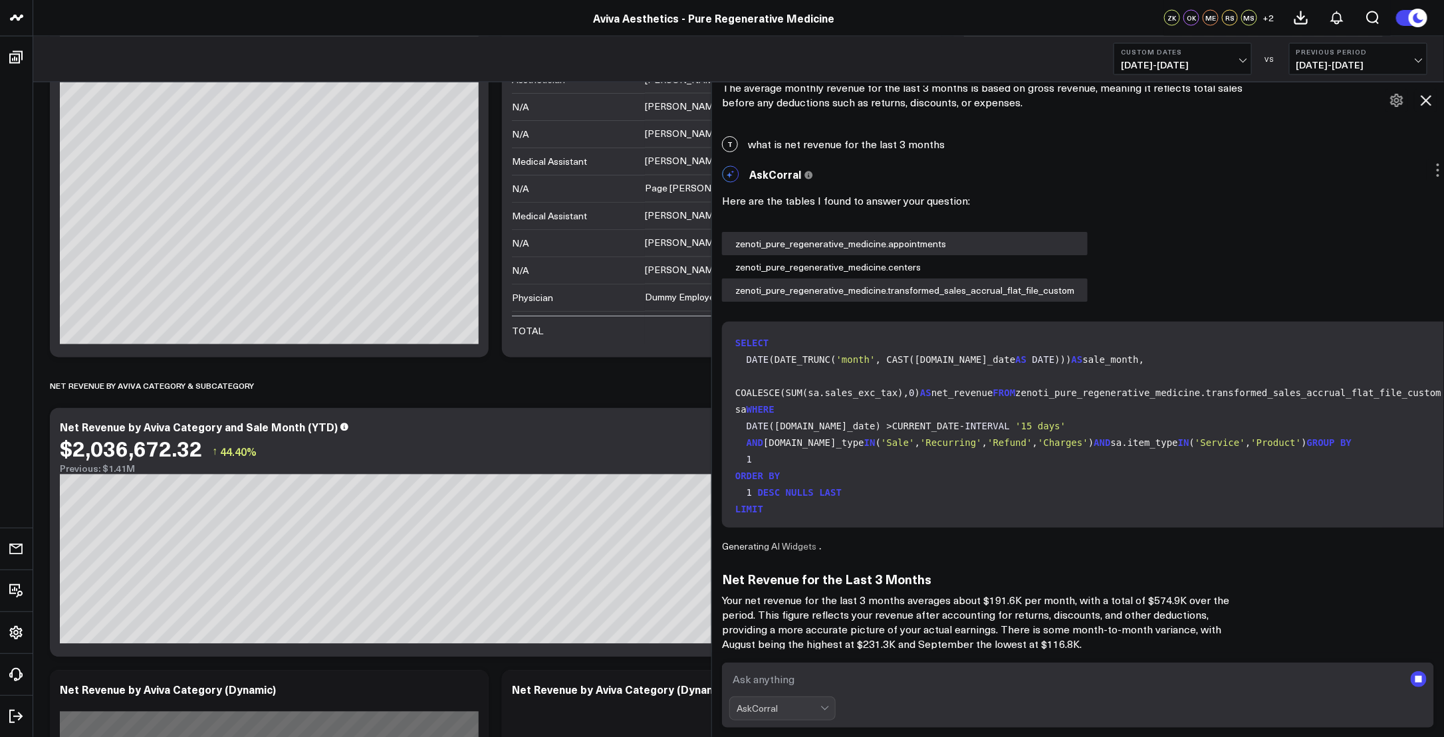
scroll to position [1263, 0]
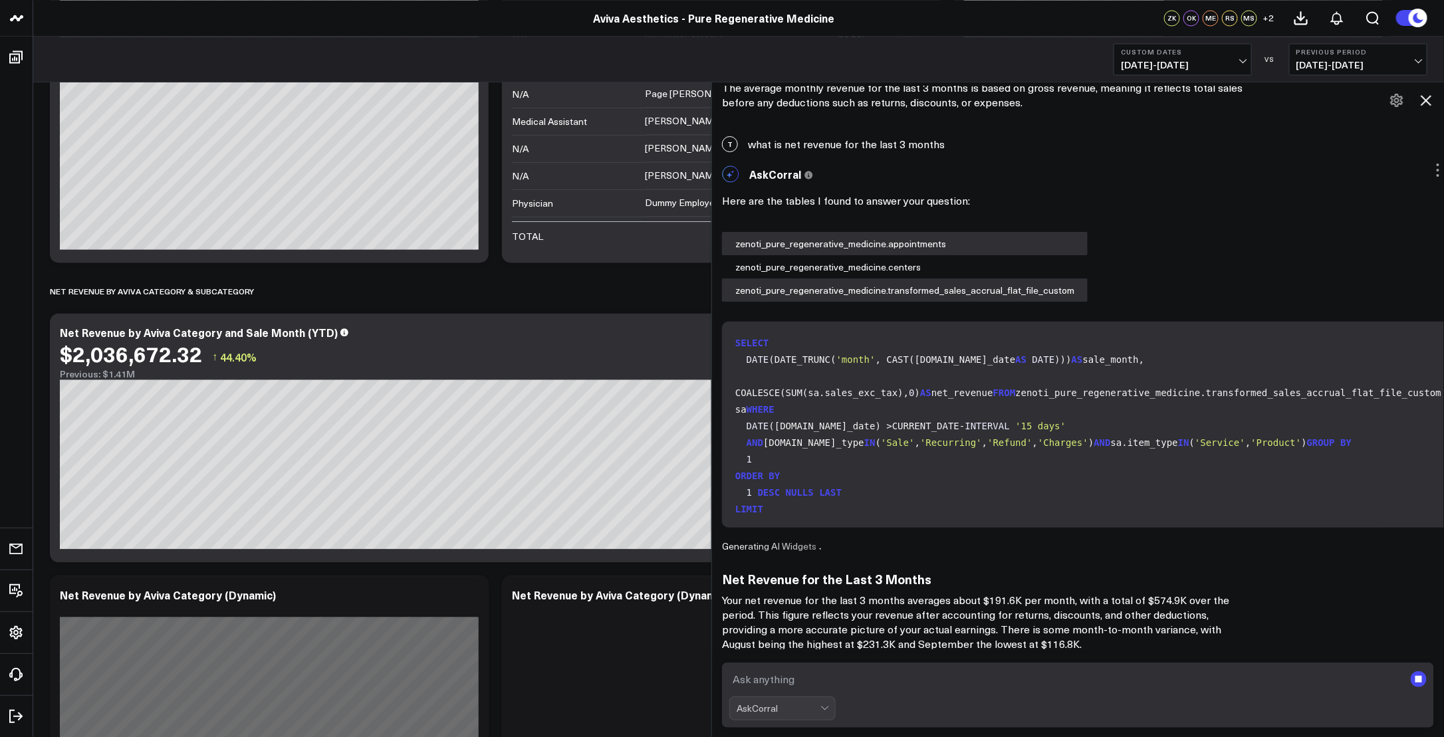
drag, startPoint x: 865, startPoint y: 675, endPoint x: 880, endPoint y: 662, distance: 19.8
click at [864, 677] on textarea at bounding box center [1066, 679] width 675 height 24
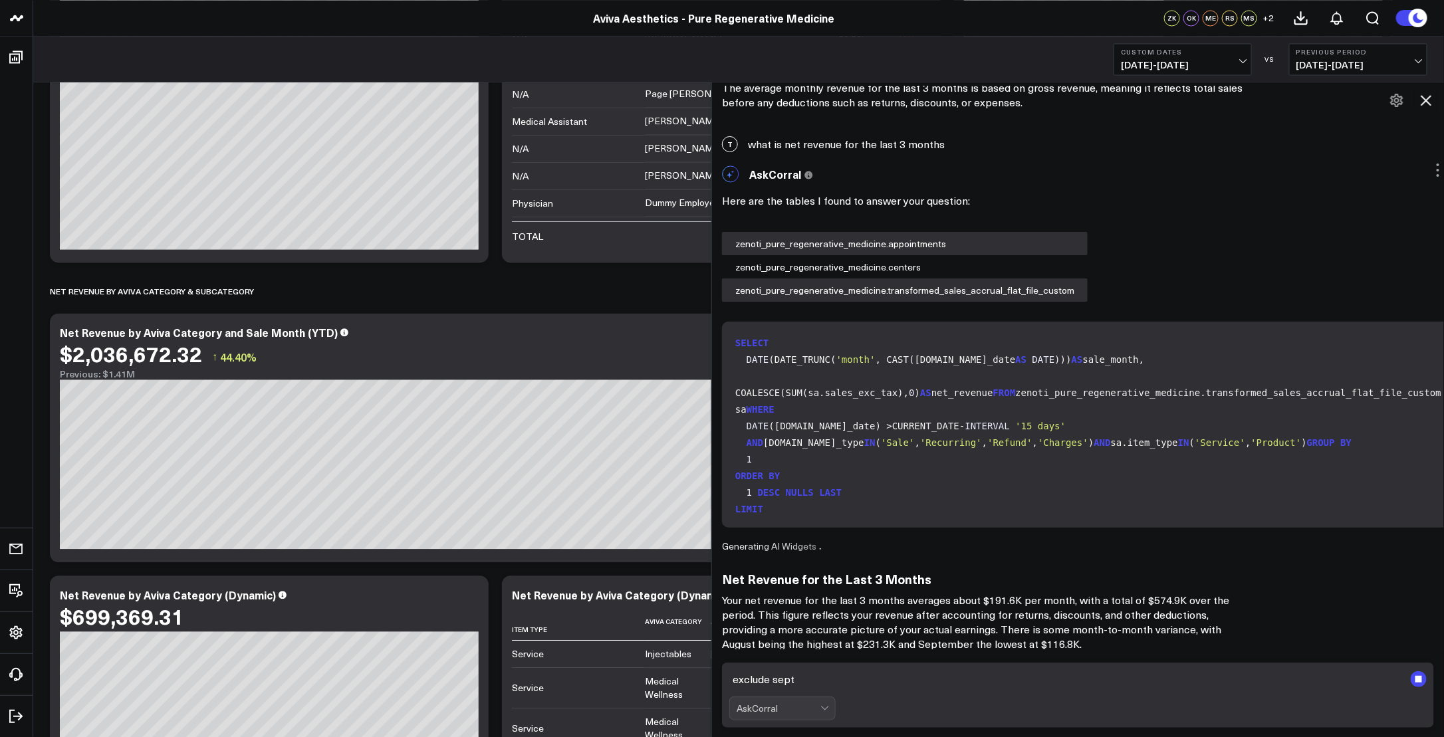
type textarea "exclude sept"
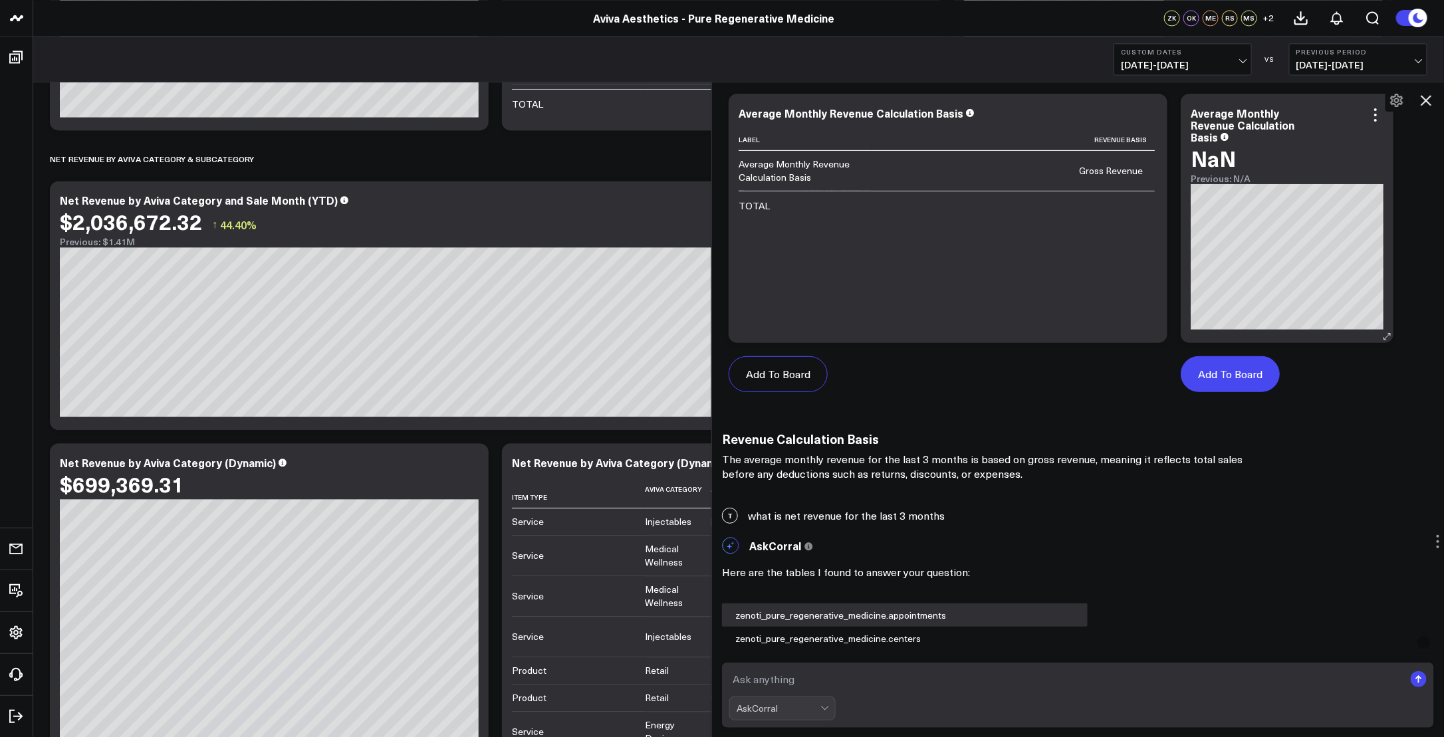
scroll to position [5556, 0]
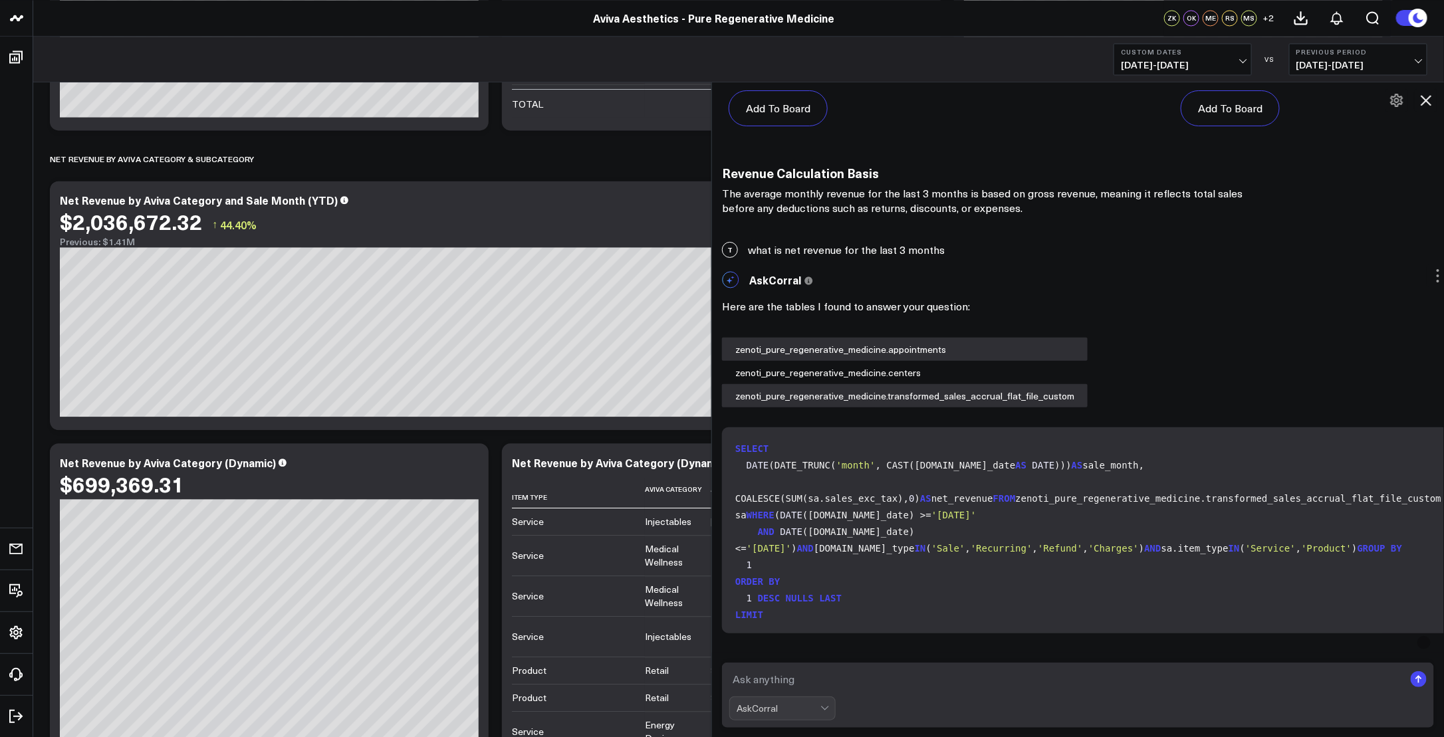
click at [1423, 103] on icon at bounding box center [1425, 100] width 11 height 11
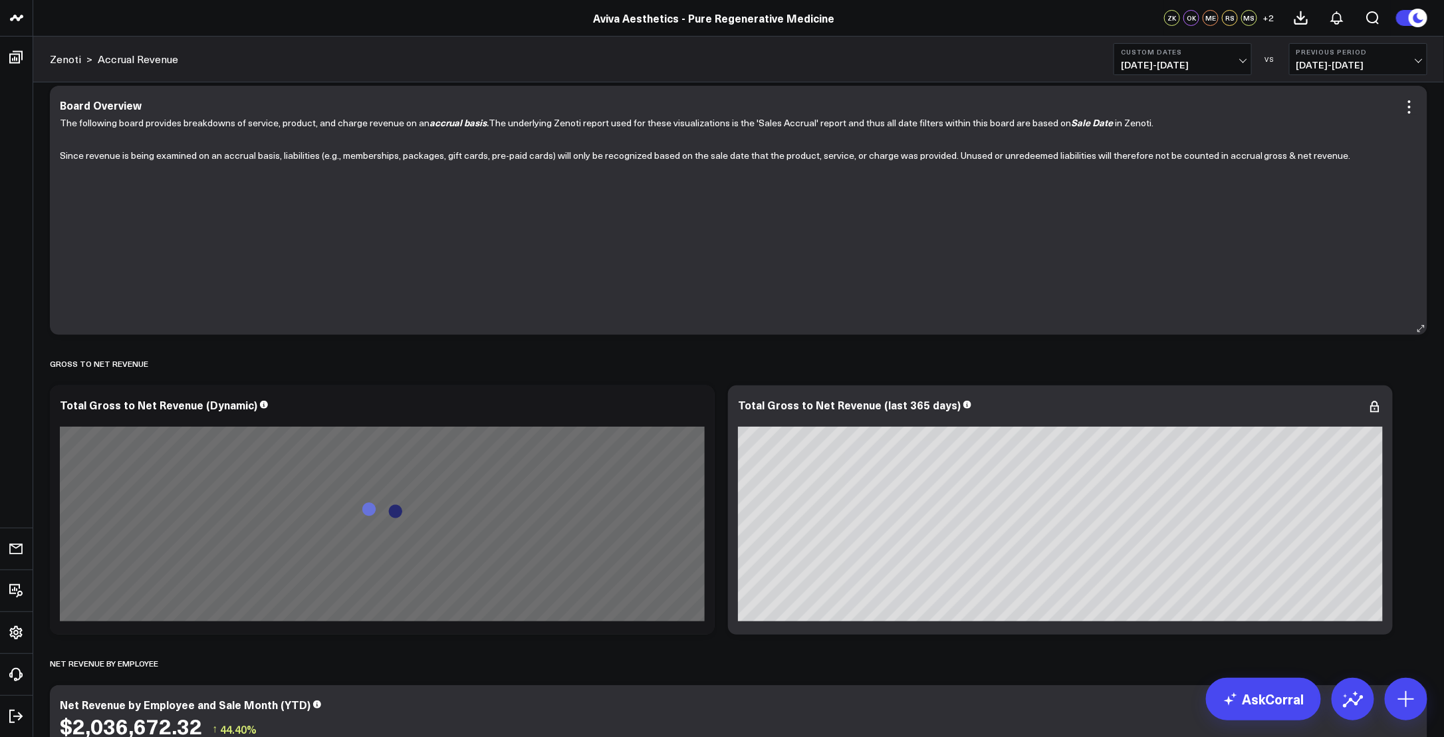
scroll to position [0, 0]
